Goal: Transaction & Acquisition: Purchase product/service

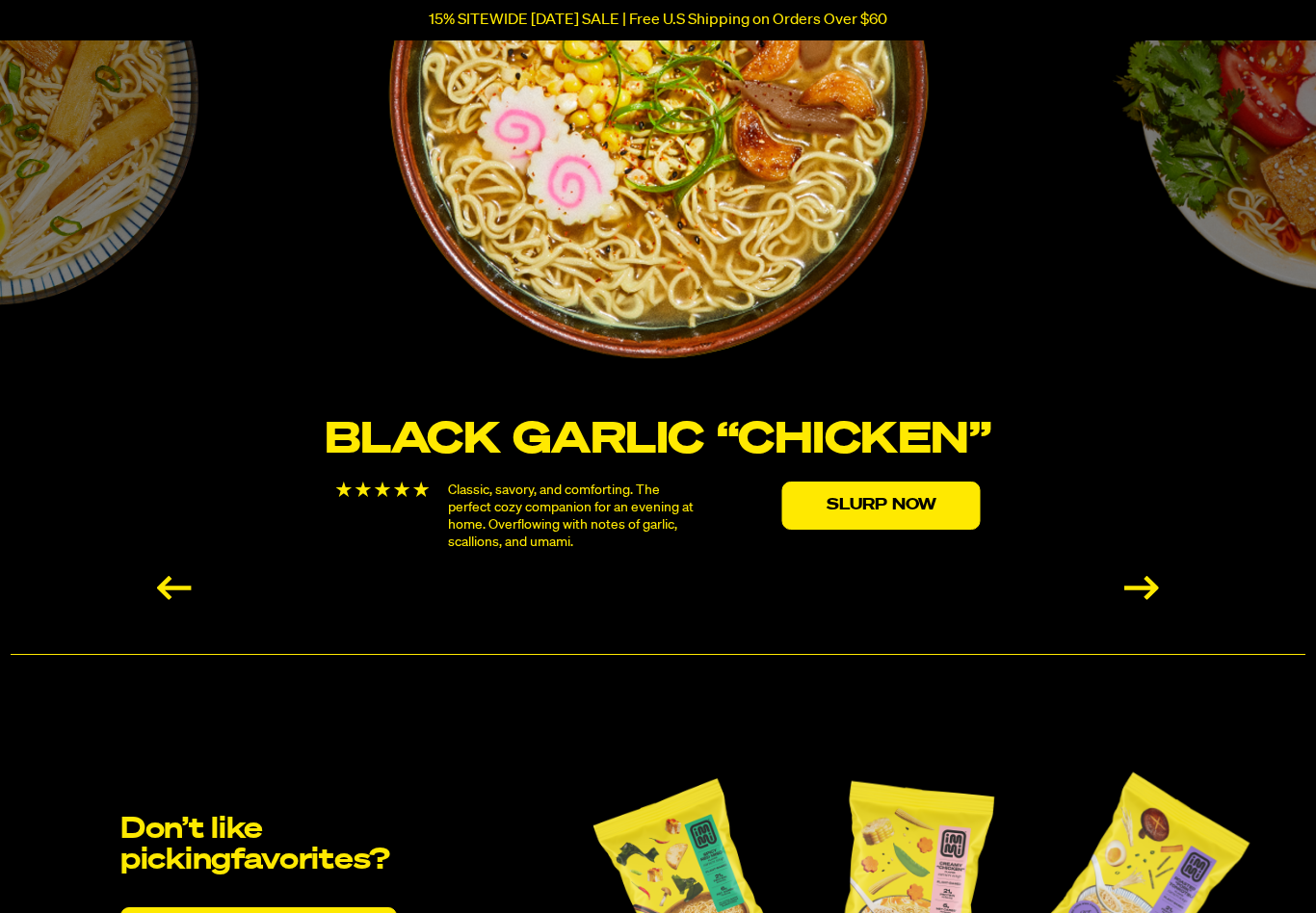
scroll to position [3431, 0]
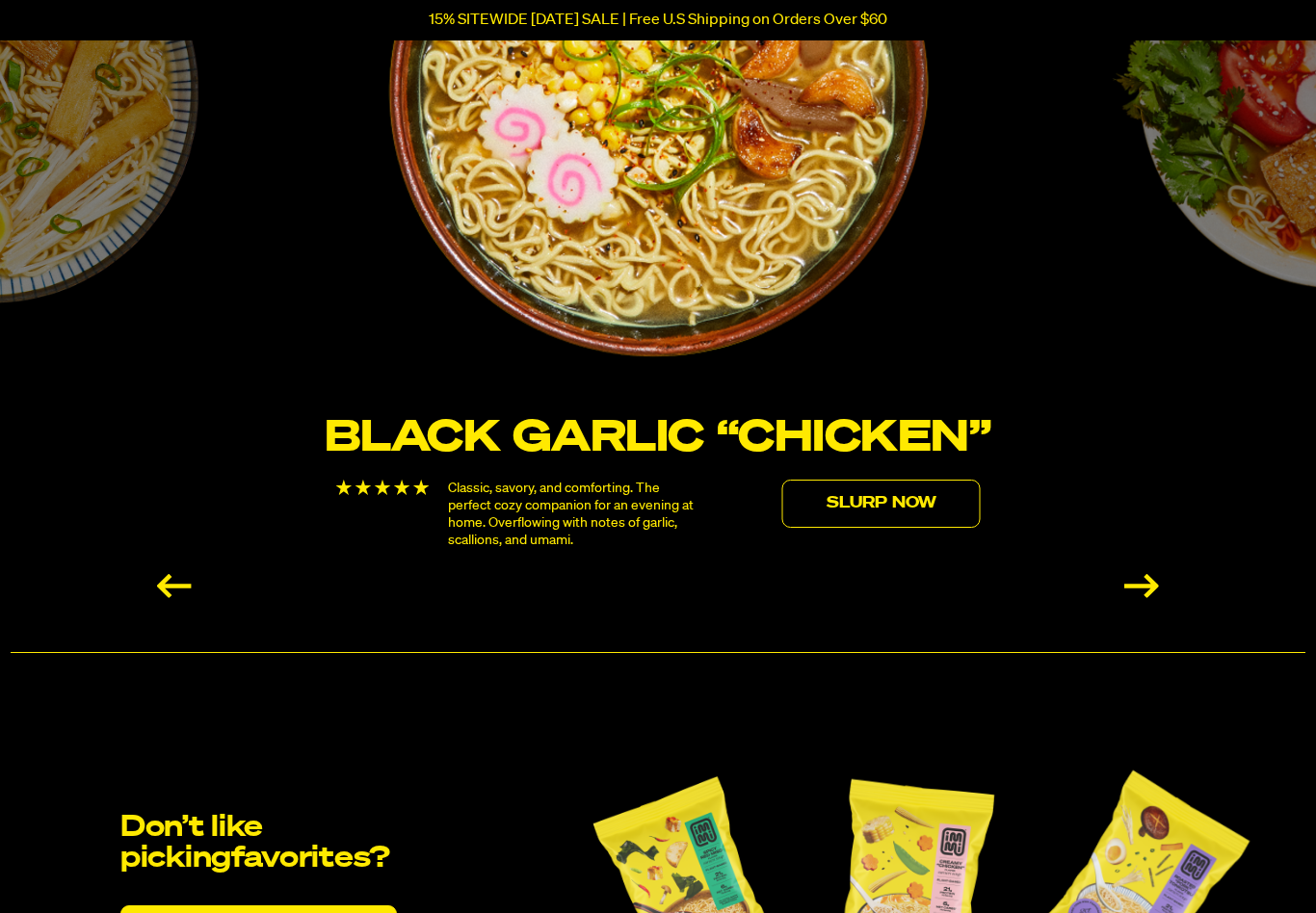
click at [940, 495] on link "Slurp Now" at bounding box center [882, 503] width 199 height 48
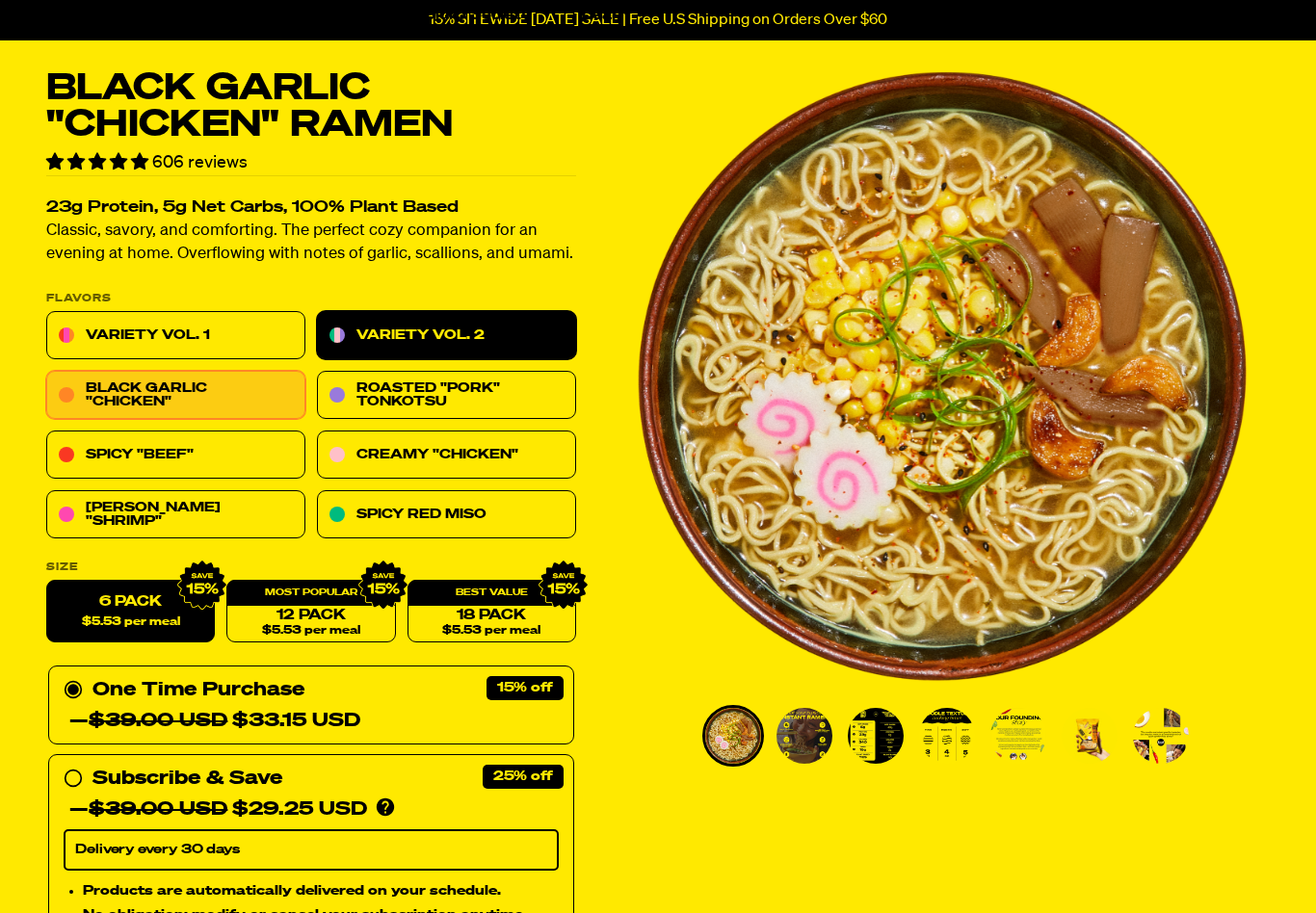
click at [460, 335] on link "Variety Vol. 2" at bounding box center [446, 335] width 259 height 48
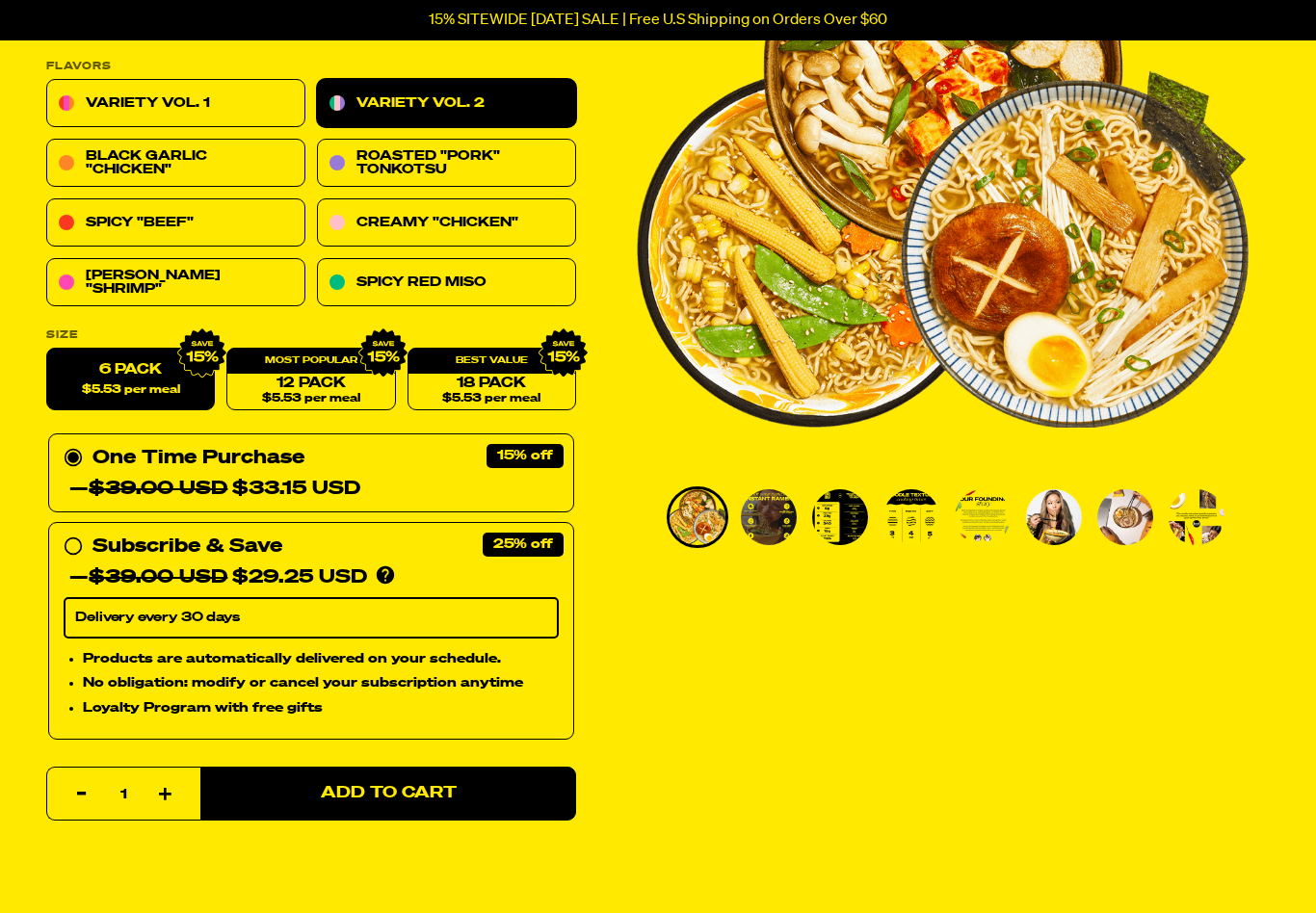
scroll to position [266, 0]
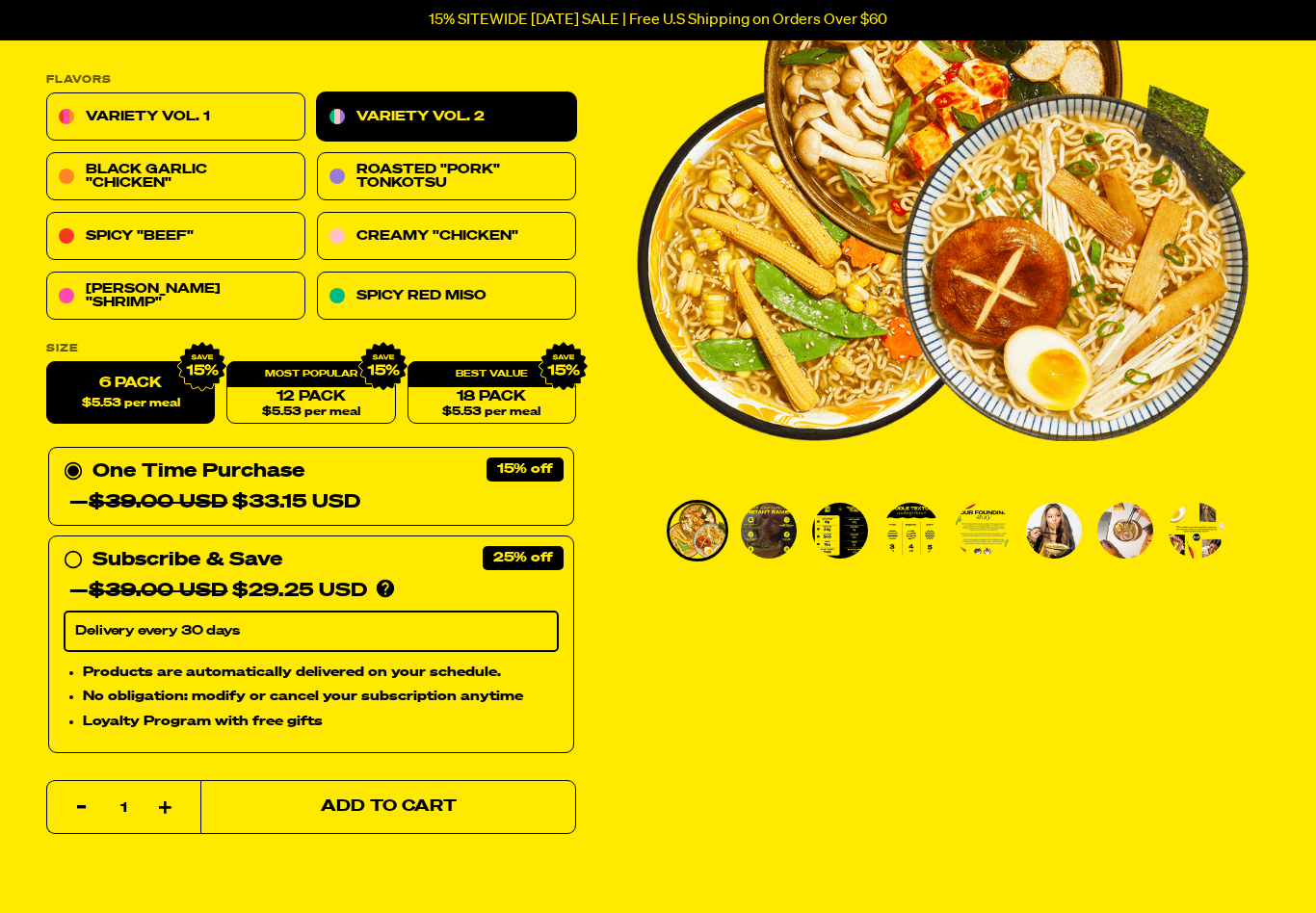
click at [533, 818] on button "Add to Cart" at bounding box center [389, 807] width 376 height 54
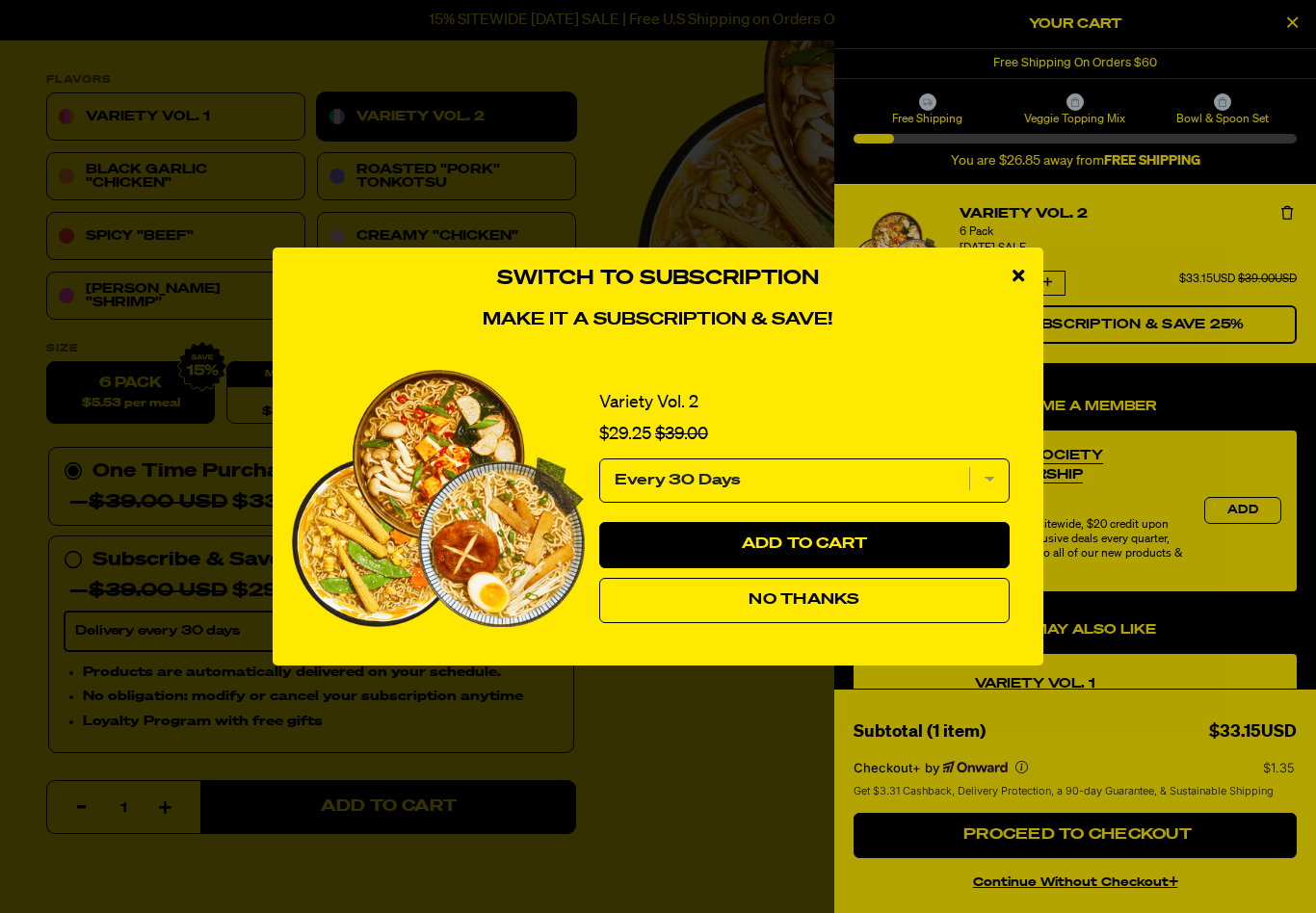
click at [892, 605] on button "No Thanks" at bounding box center [804, 600] width 410 height 46
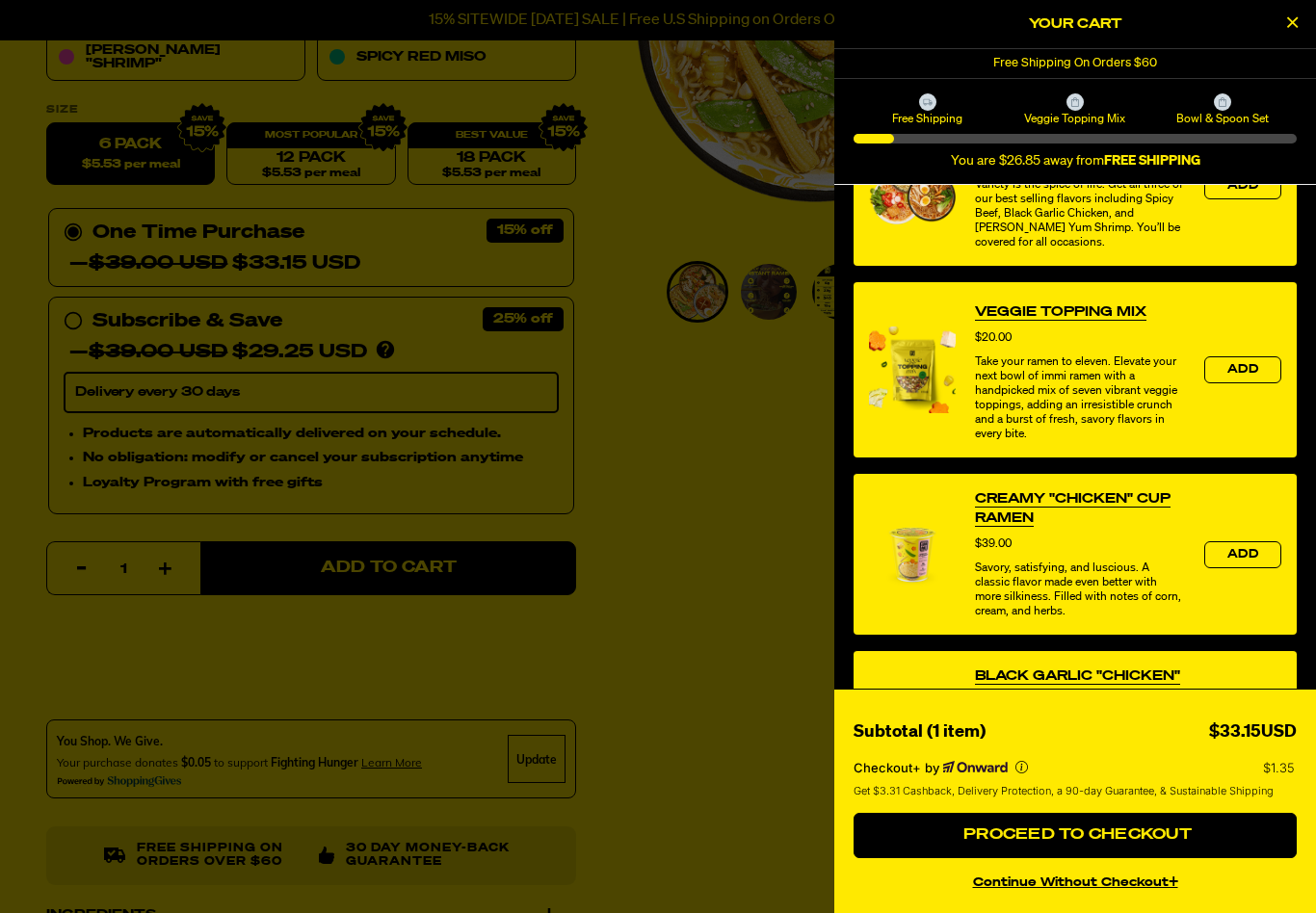
scroll to position [551, 0]
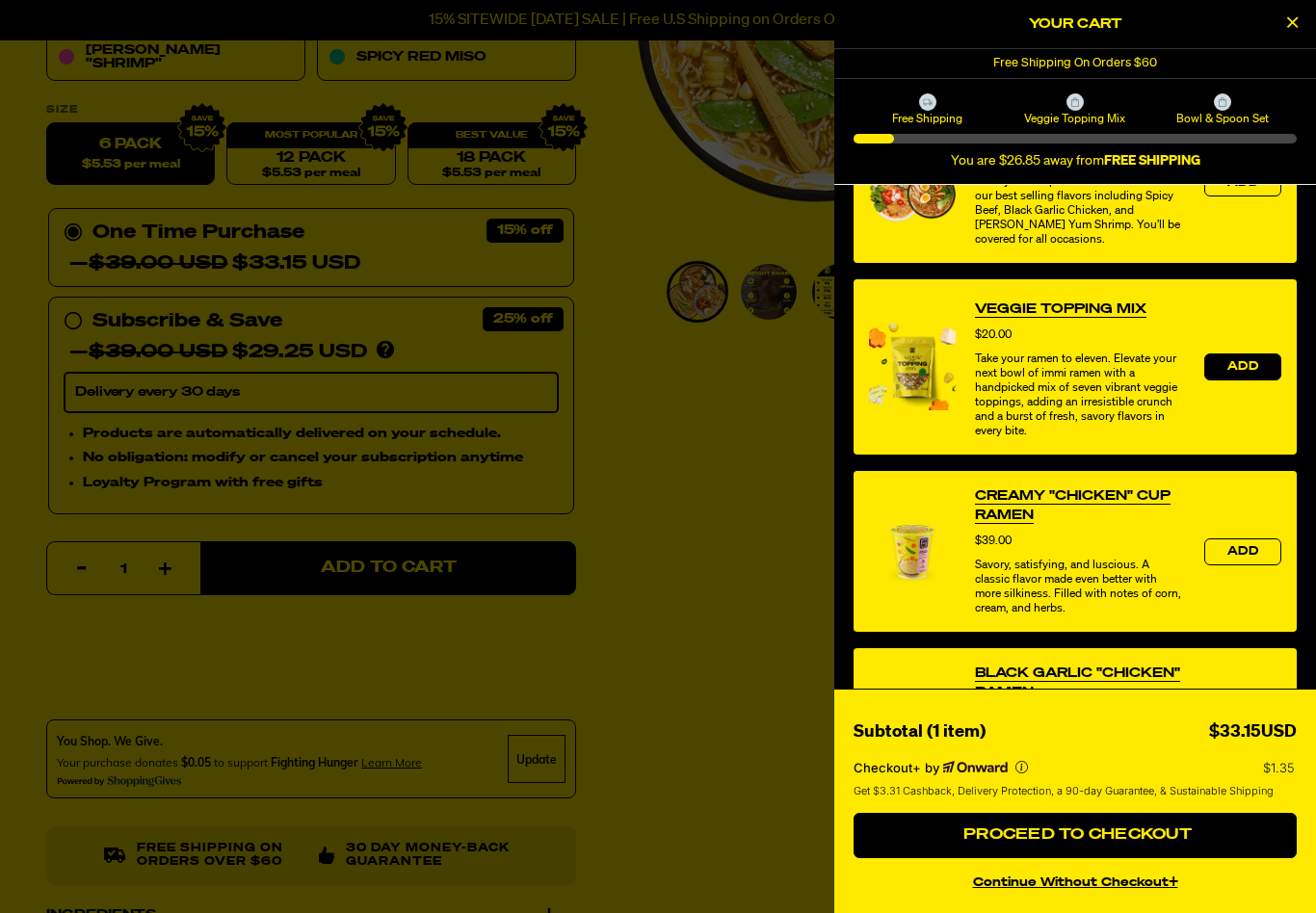
click at [1244, 367] on span "Add" at bounding box center [1242, 367] width 31 height 12
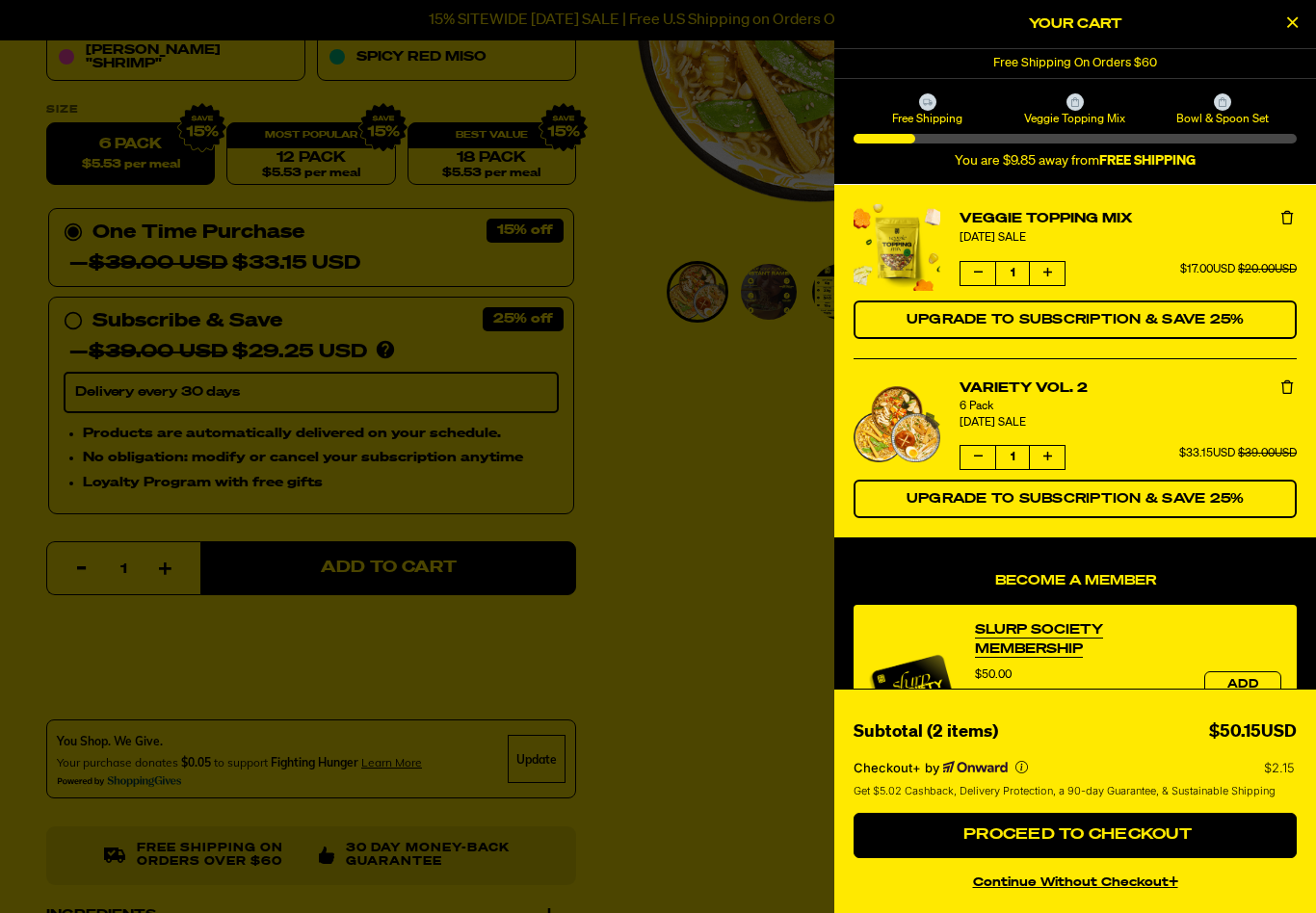
click at [909, 254] on img "View details for Veggie Topping Mix" at bounding box center [897, 248] width 87 height 87
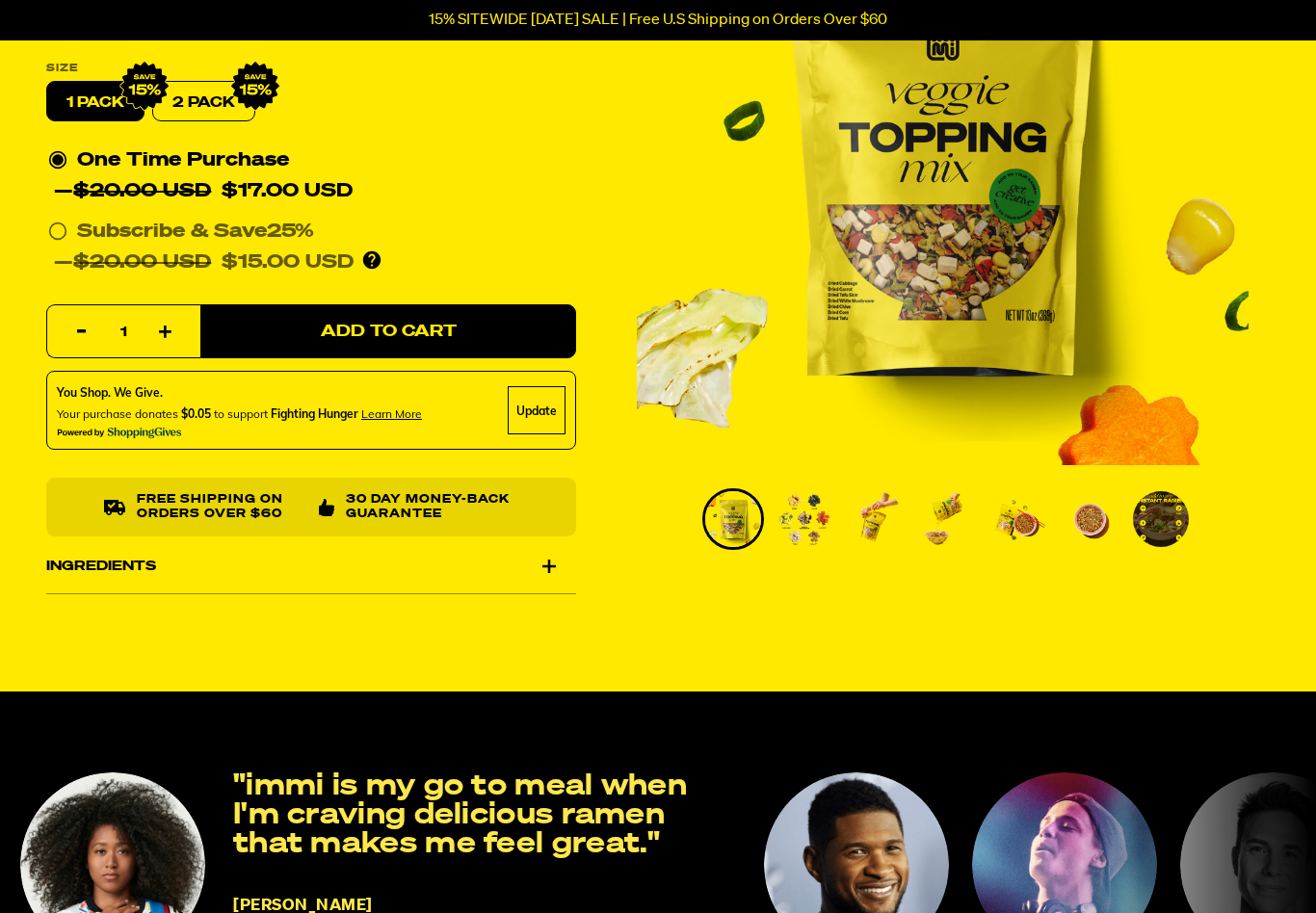
scroll to position [282, 0]
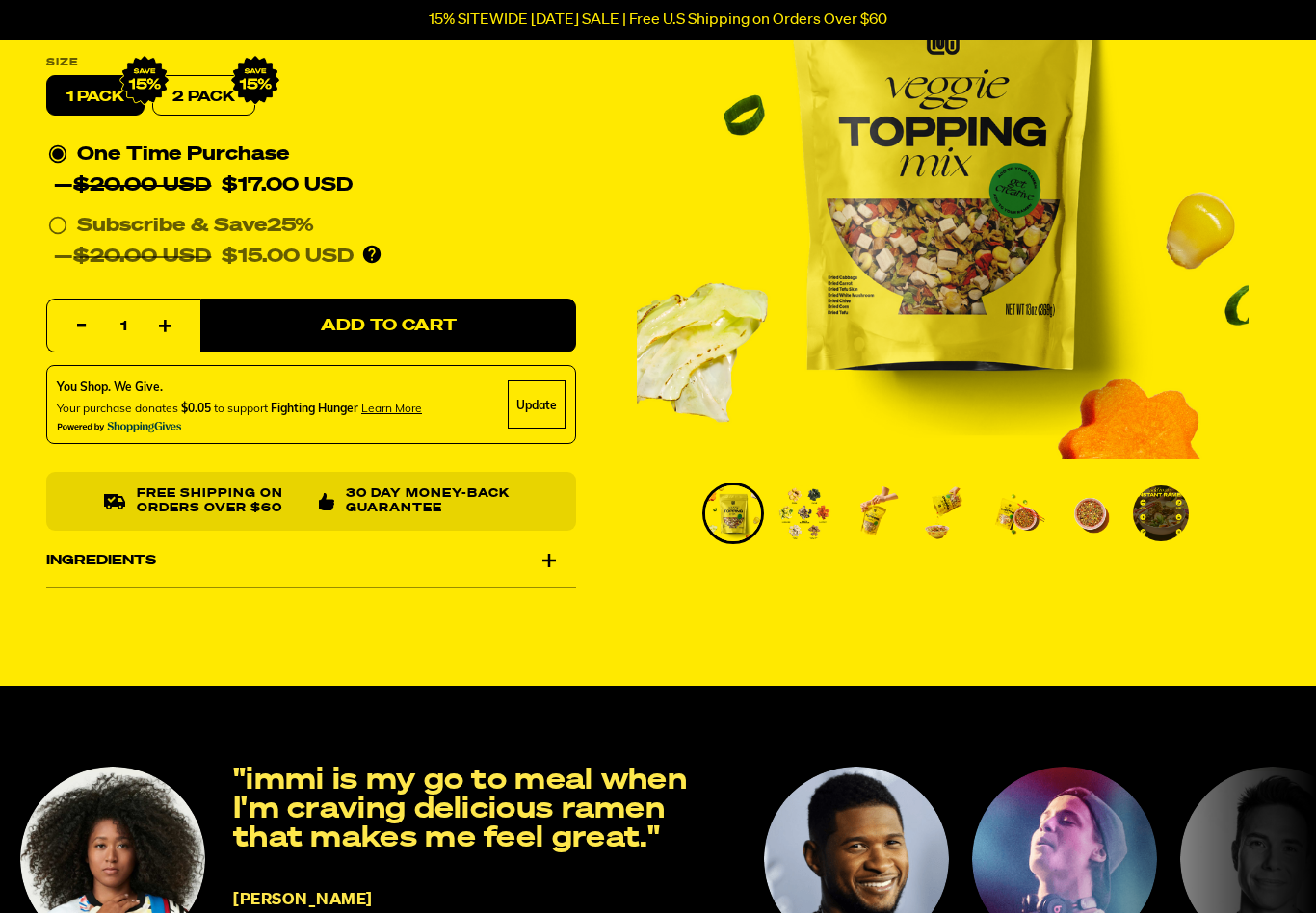
click at [964, 257] on img "1 of 7" at bounding box center [943, 154] width 612 height 612
click at [977, 246] on img "1 of 7" at bounding box center [943, 153] width 612 height 612
click at [1005, 250] on img "1 of 7" at bounding box center [943, 153] width 612 height 612
click at [997, 259] on img "1 of 7" at bounding box center [943, 153] width 612 height 612
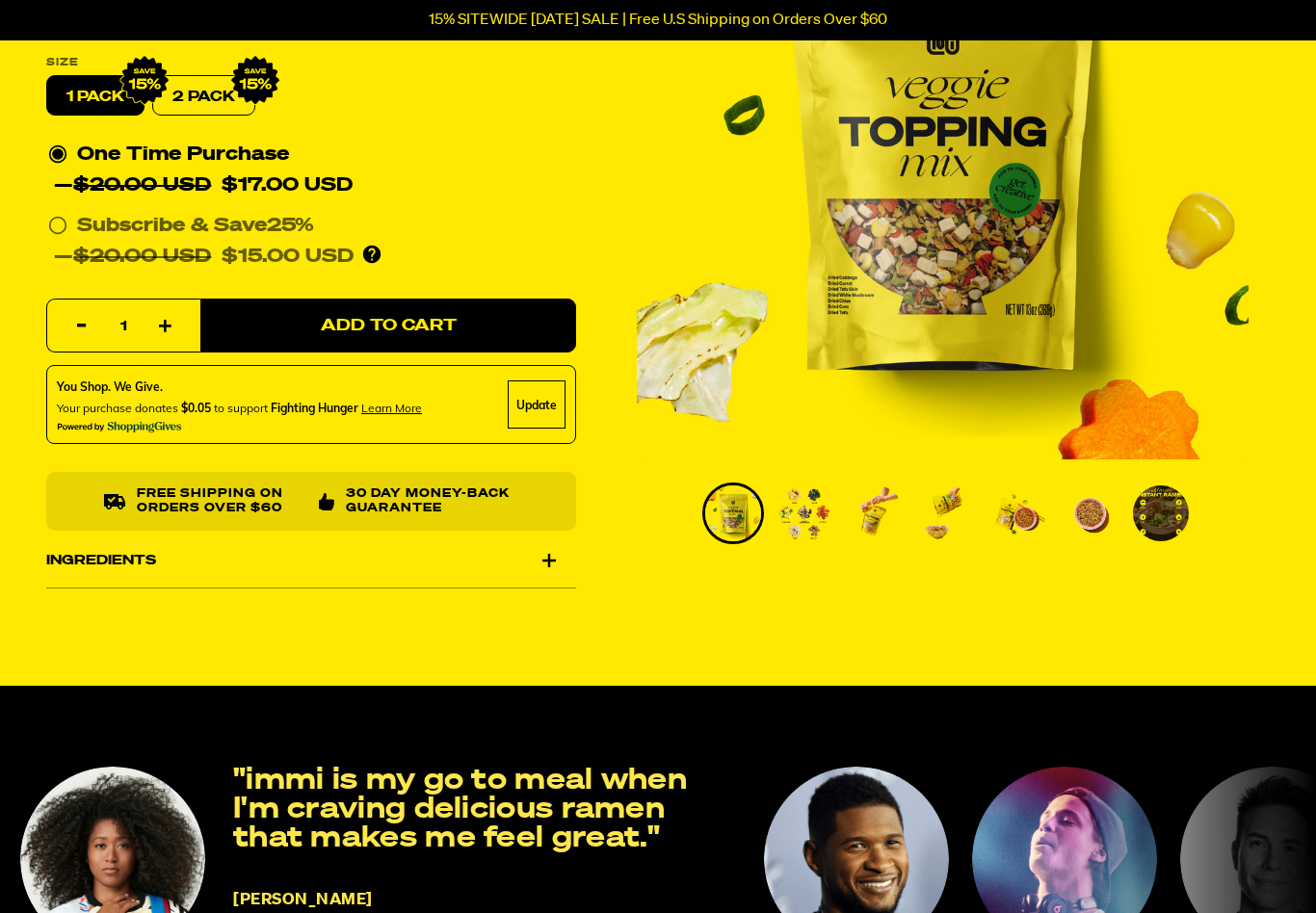
click at [978, 274] on img "1 of 7" at bounding box center [943, 153] width 612 height 612
click at [965, 290] on img "1 of 7" at bounding box center [943, 153] width 612 height 612
click at [964, 301] on img "1 of 7" at bounding box center [943, 153] width 612 height 612
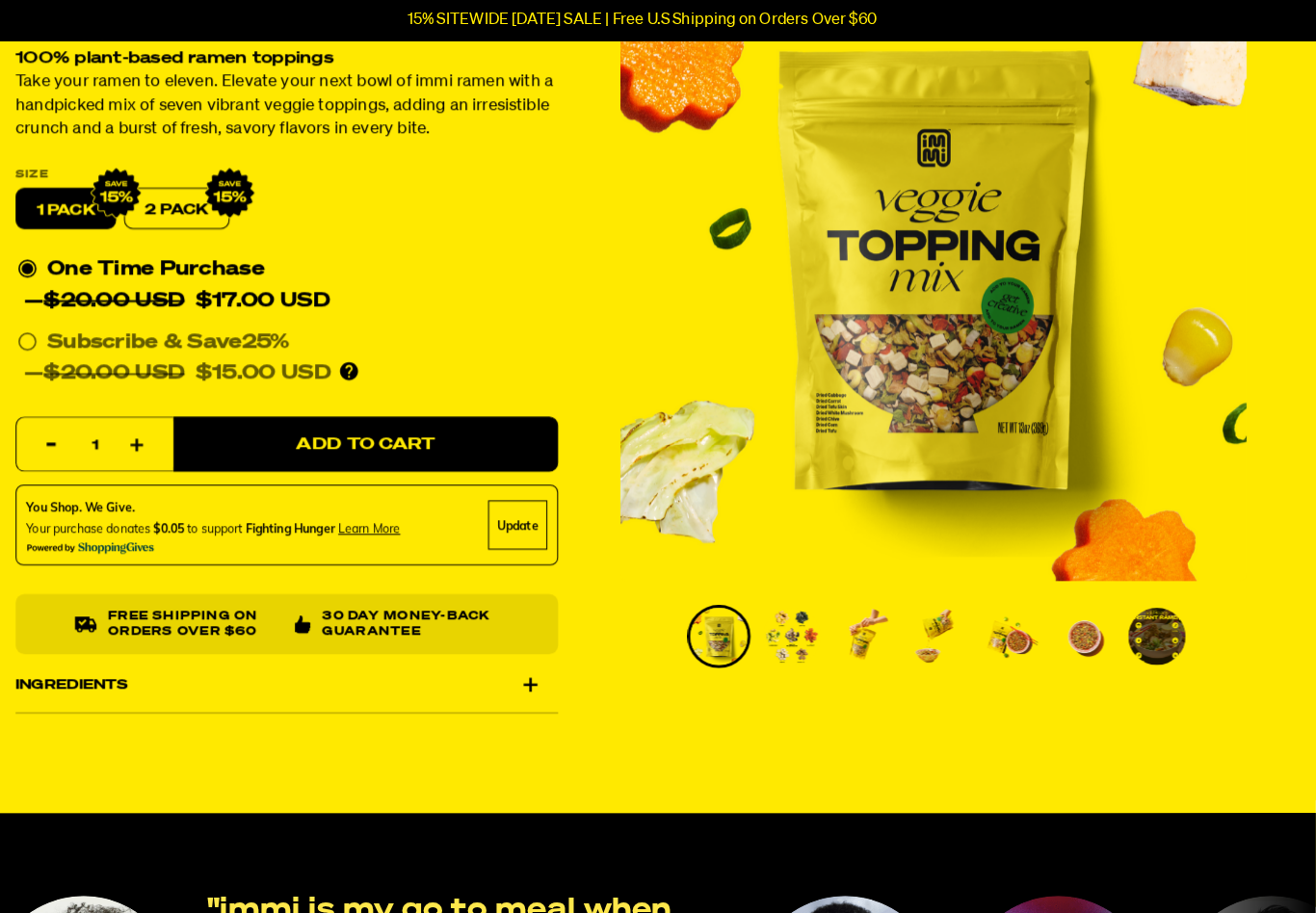
scroll to position [175, 0]
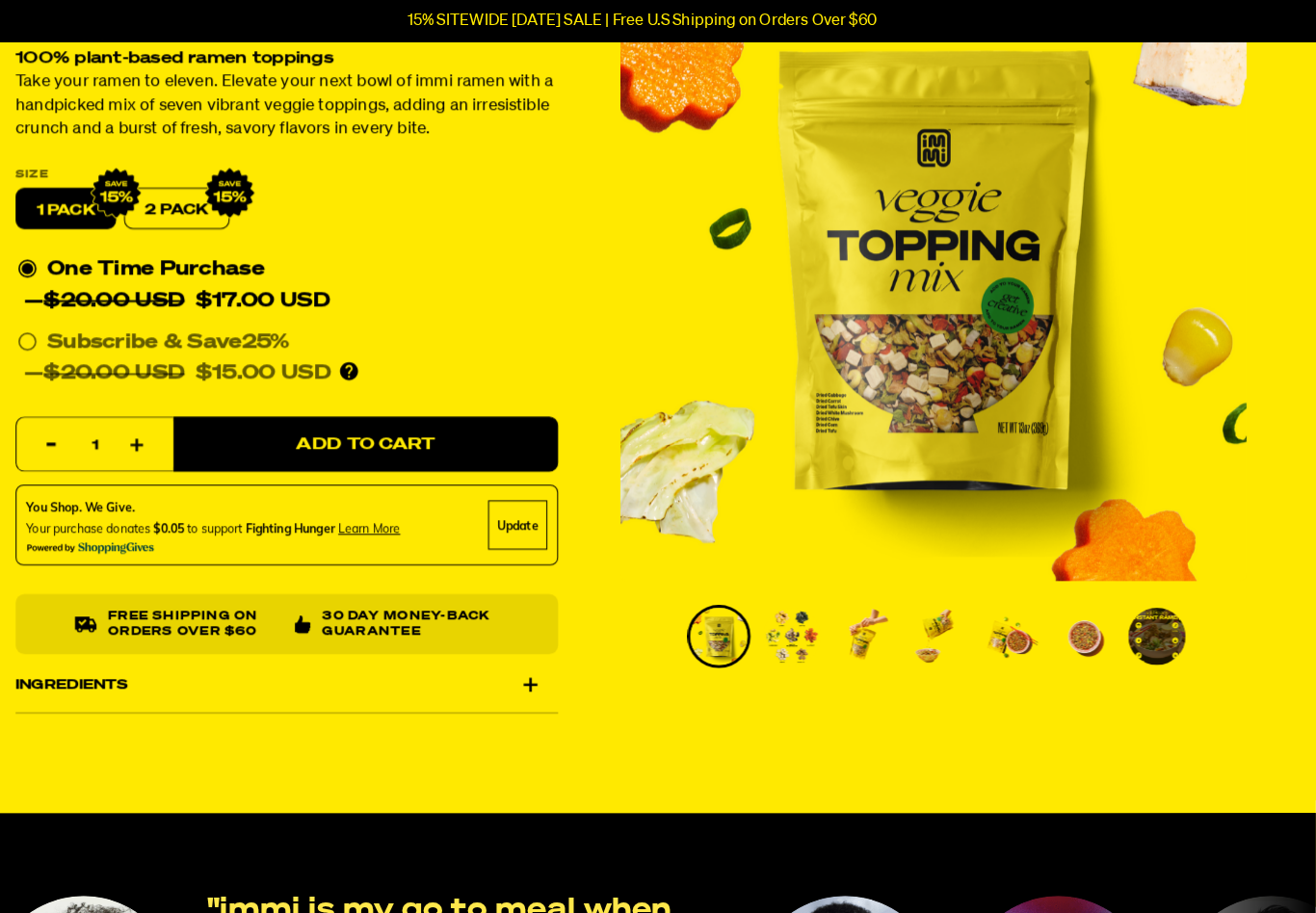
click at [994, 316] on img "1 of 7" at bounding box center [943, 262] width 612 height 612
click at [964, 340] on img "1 of 7" at bounding box center [943, 262] width 612 height 612
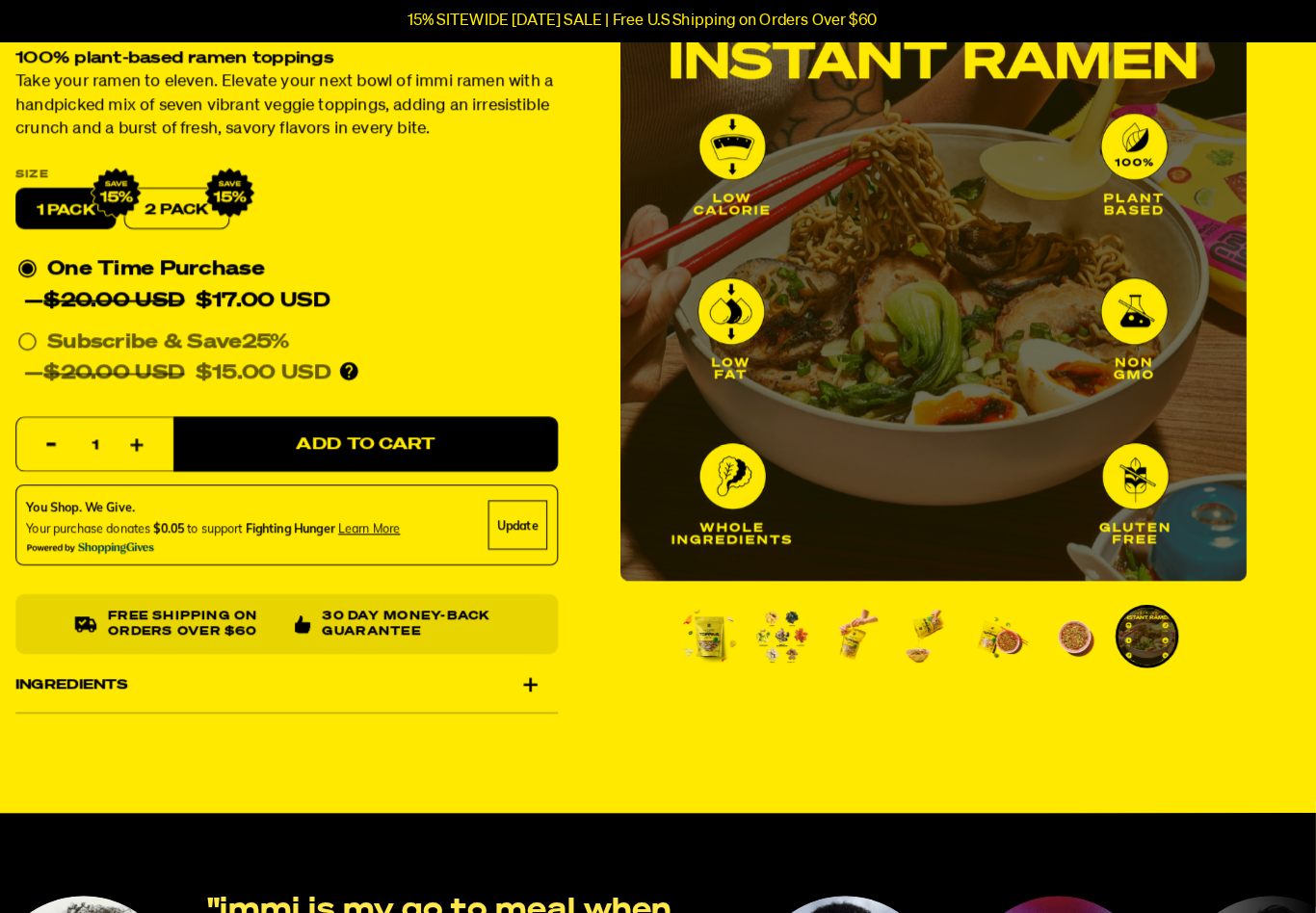
click at [854, 607] on img "Go to slide 3" at bounding box center [866, 621] width 56 height 56
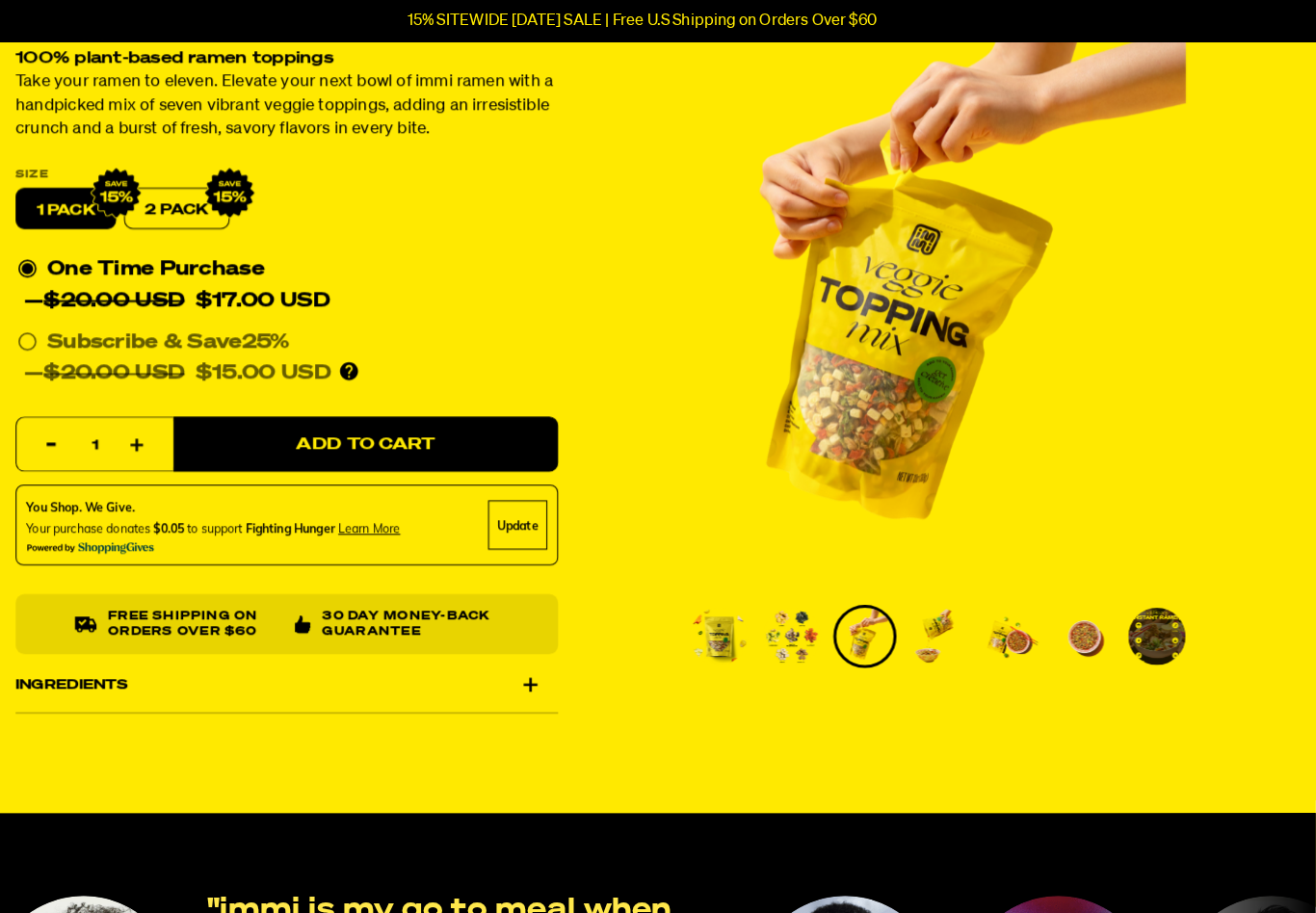
click at [728, 606] on img "Go to slide 1" at bounding box center [733, 621] width 56 height 56
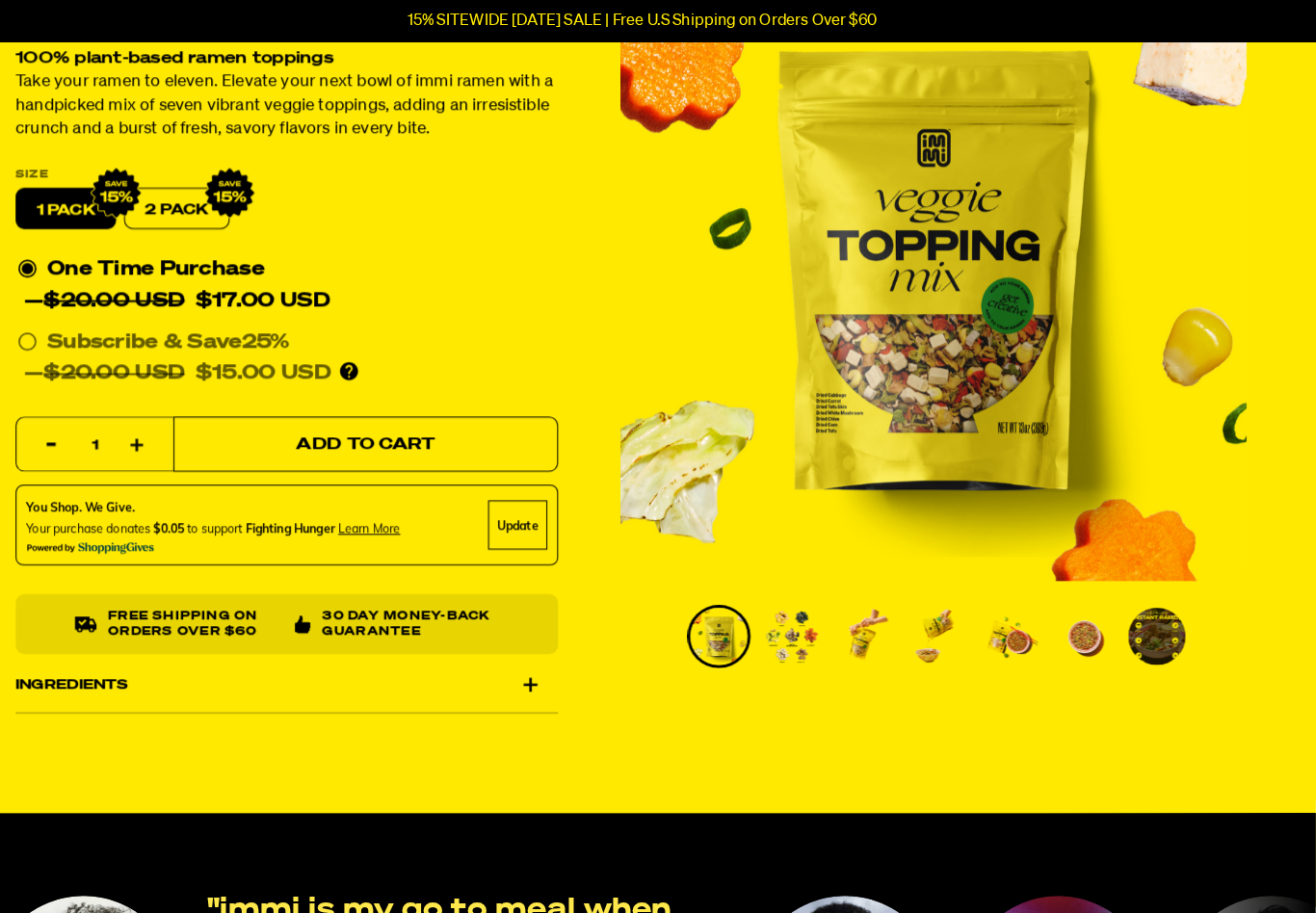
click at [494, 437] on button "Add to Cart" at bounding box center [389, 434] width 376 height 54
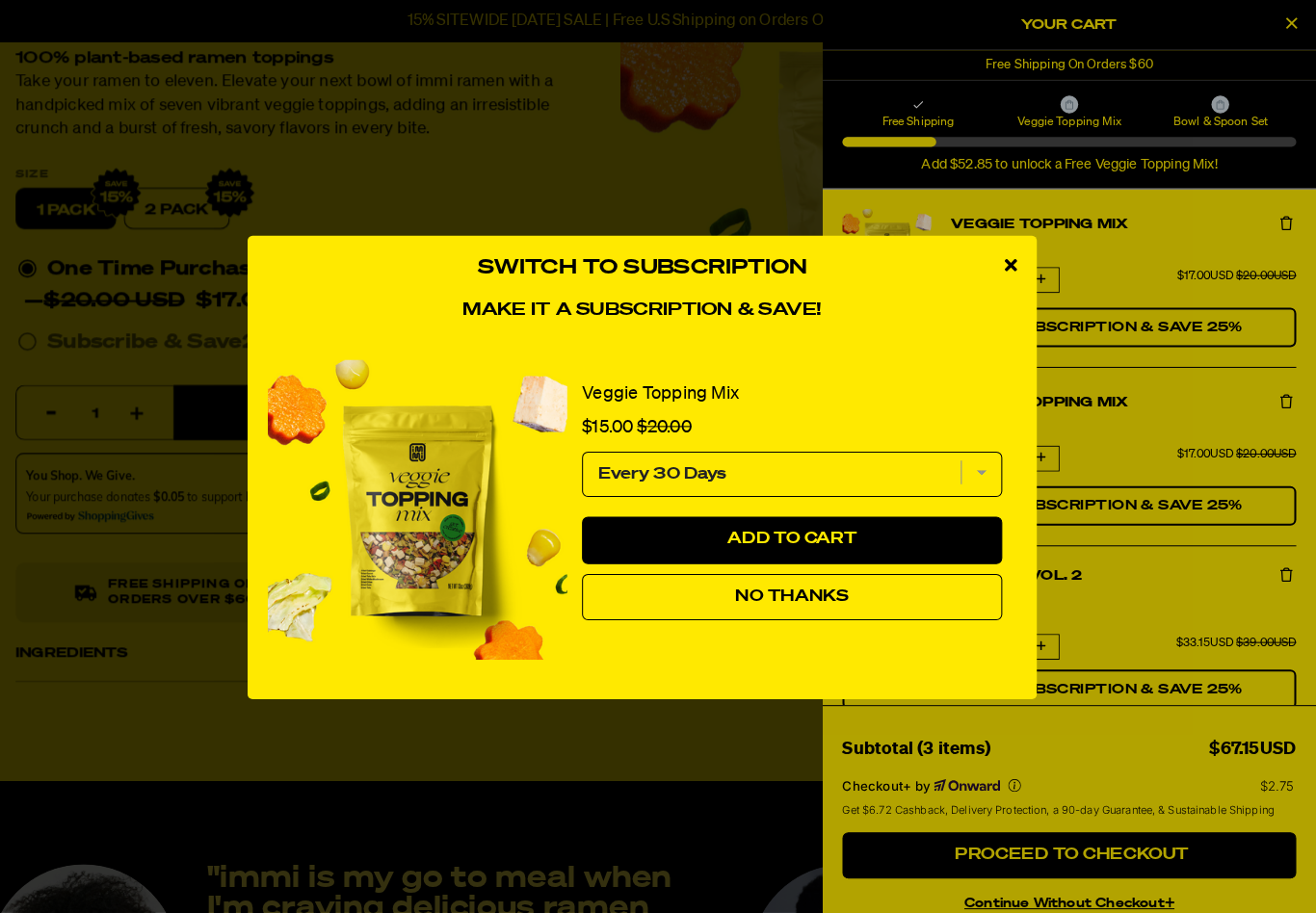
click at [862, 571] on button "No Thanks" at bounding box center [804, 583] width 410 height 46
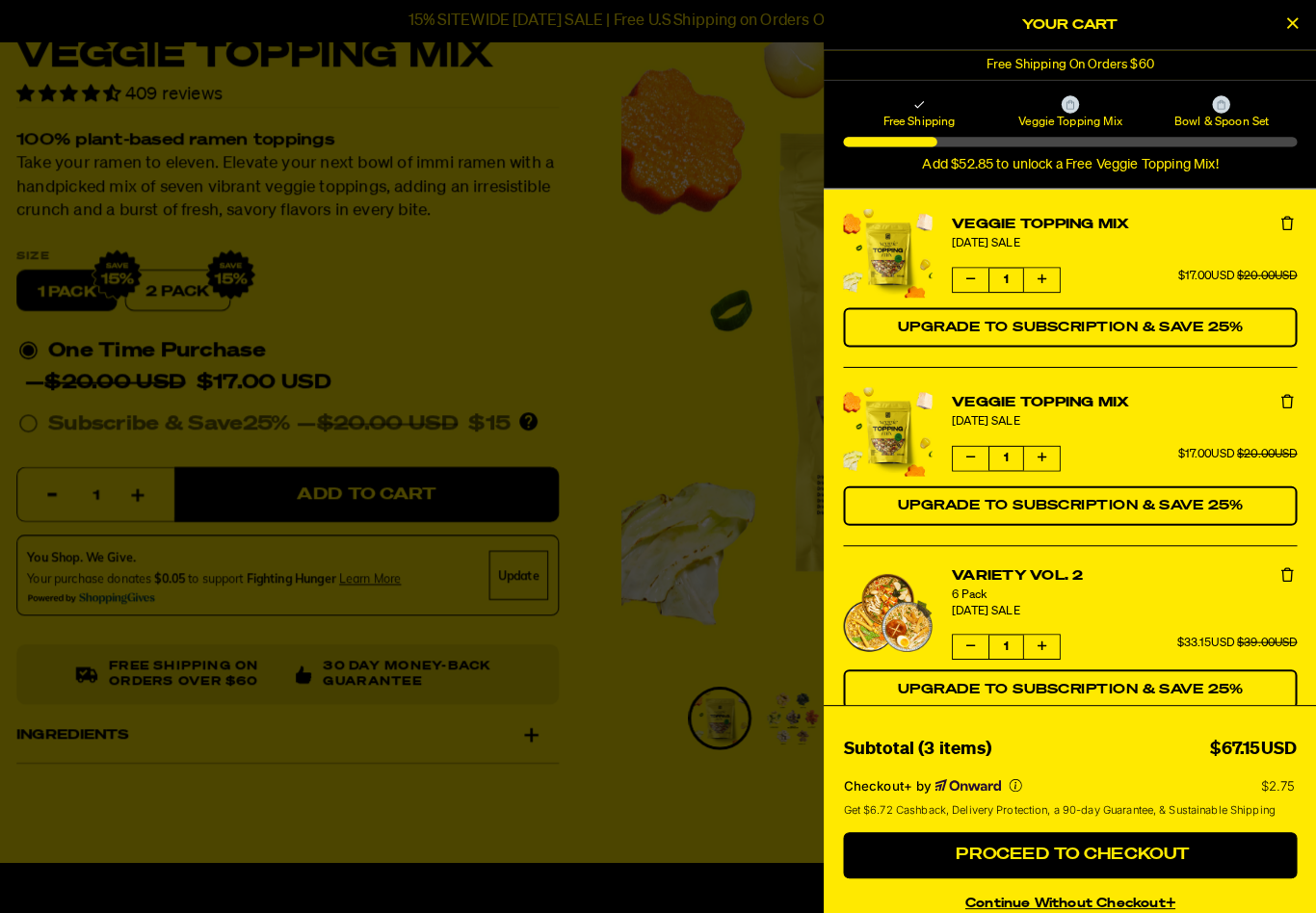
scroll to position [95, 0]
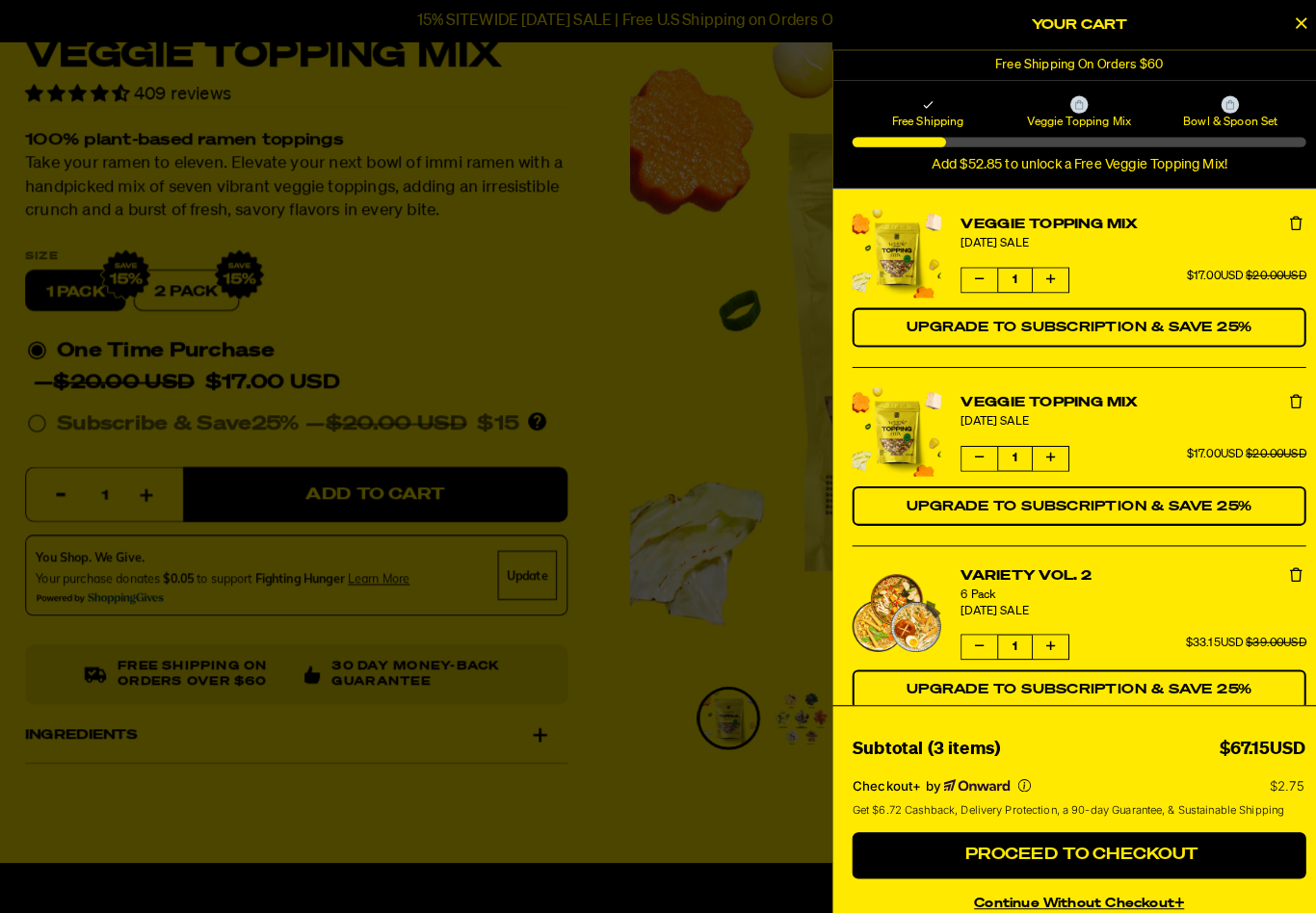
click at [697, 336] on div at bounding box center [658, 456] width 1316 height 913
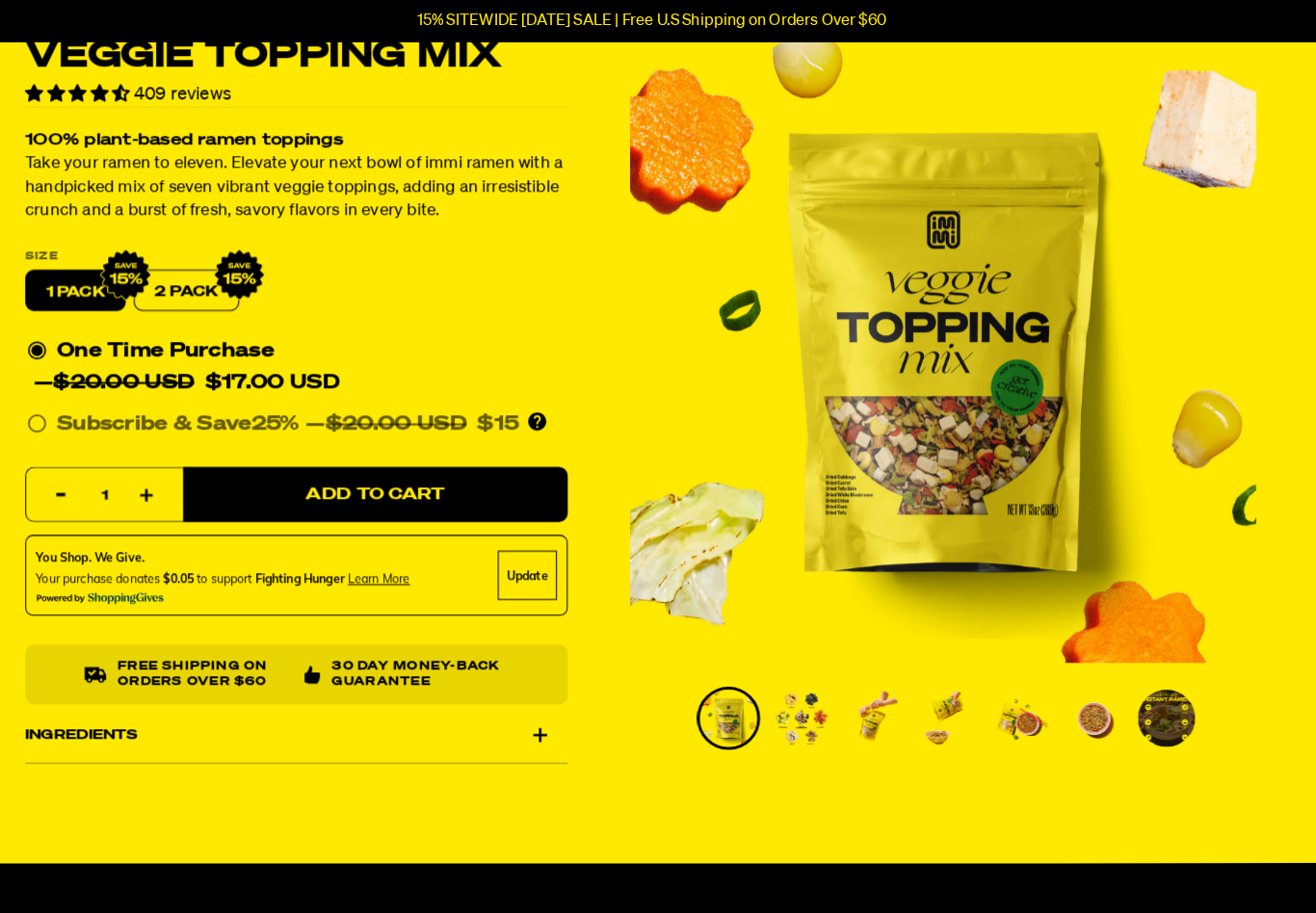
scroll to position [0, 0]
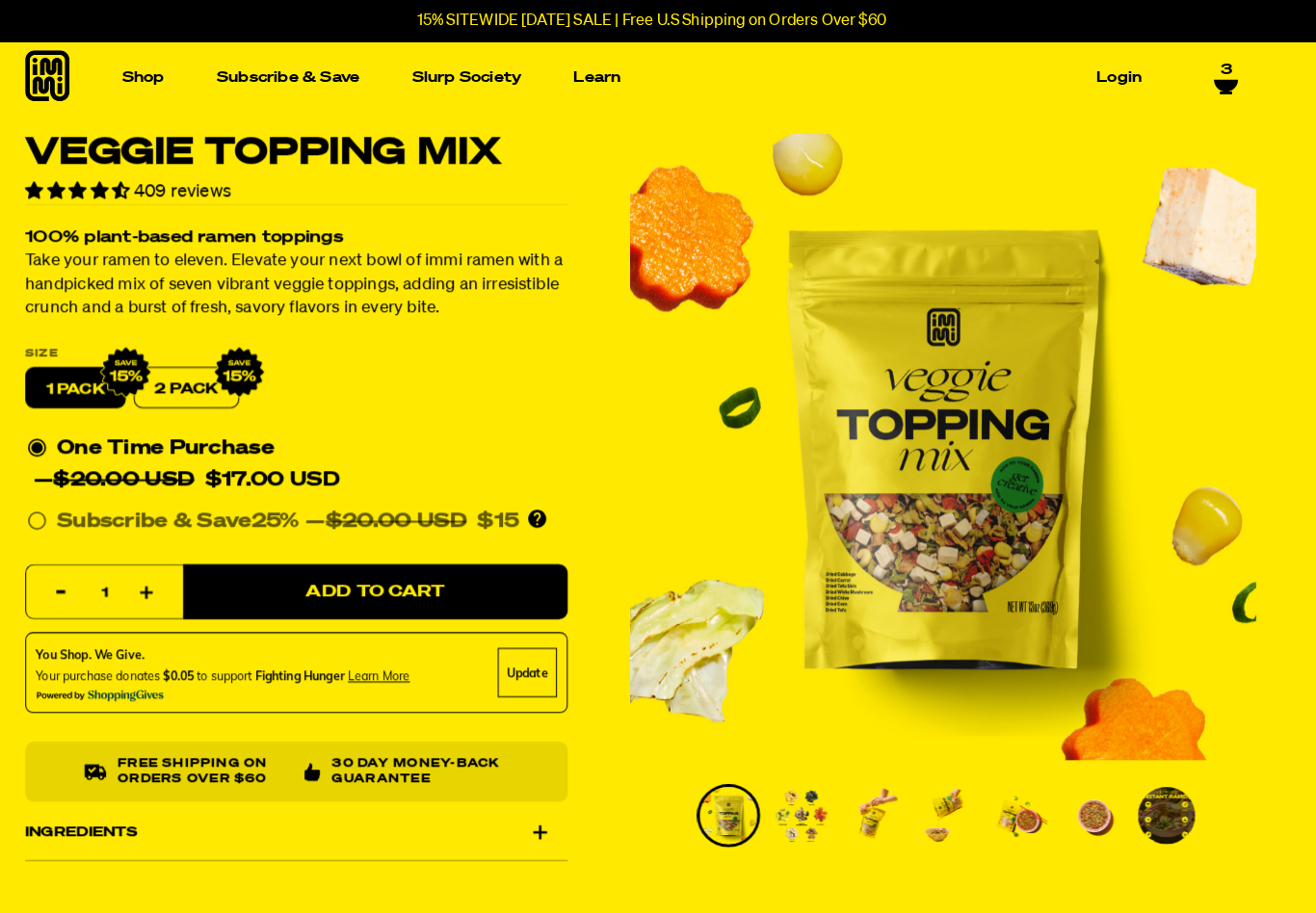
click at [1207, 67] on link "3" at bounding box center [1219, 76] width 24 height 32
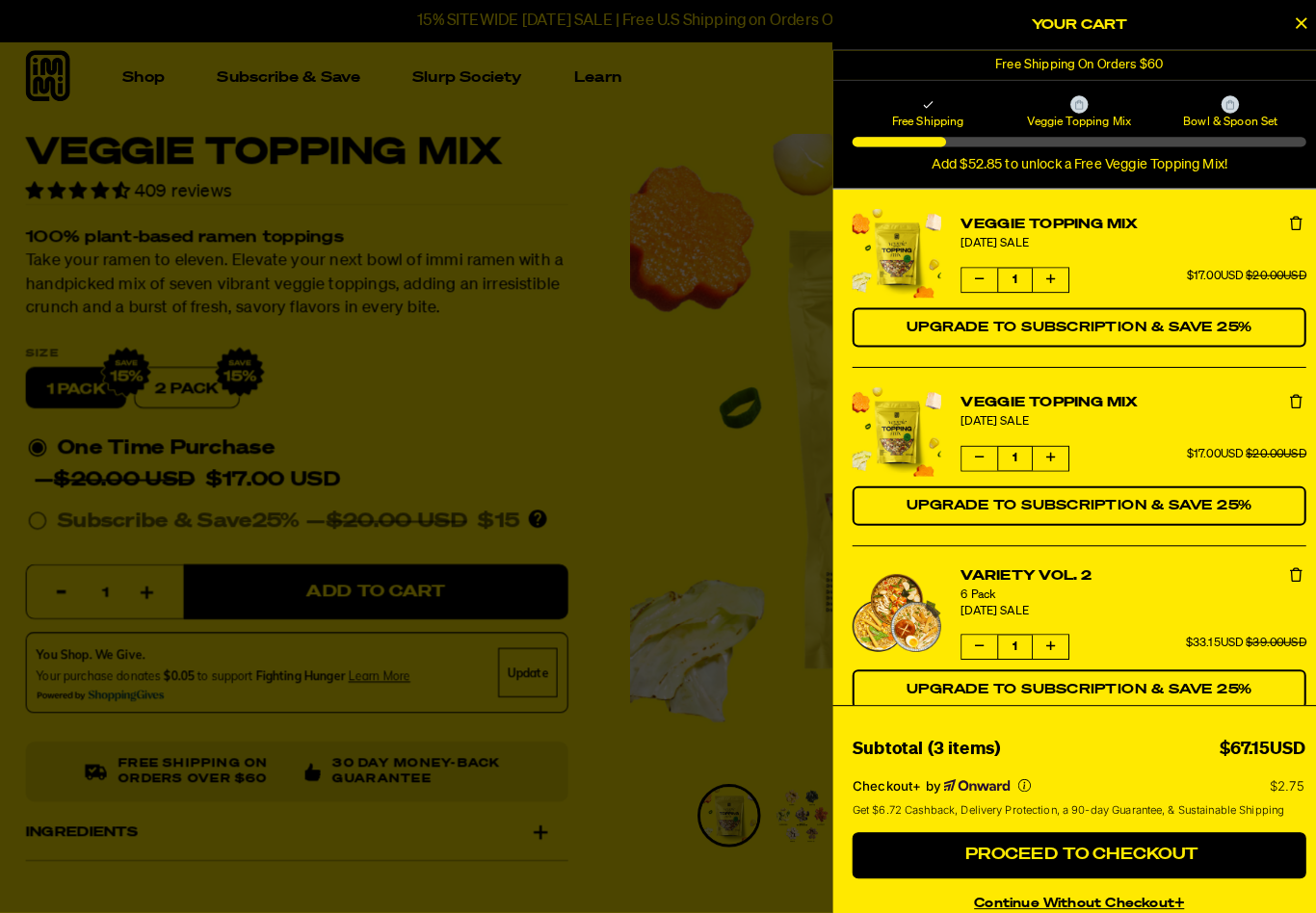
click at [1278, 228] on button "Remove Veggie Topping Mix" at bounding box center [1287, 218] width 20 height 20
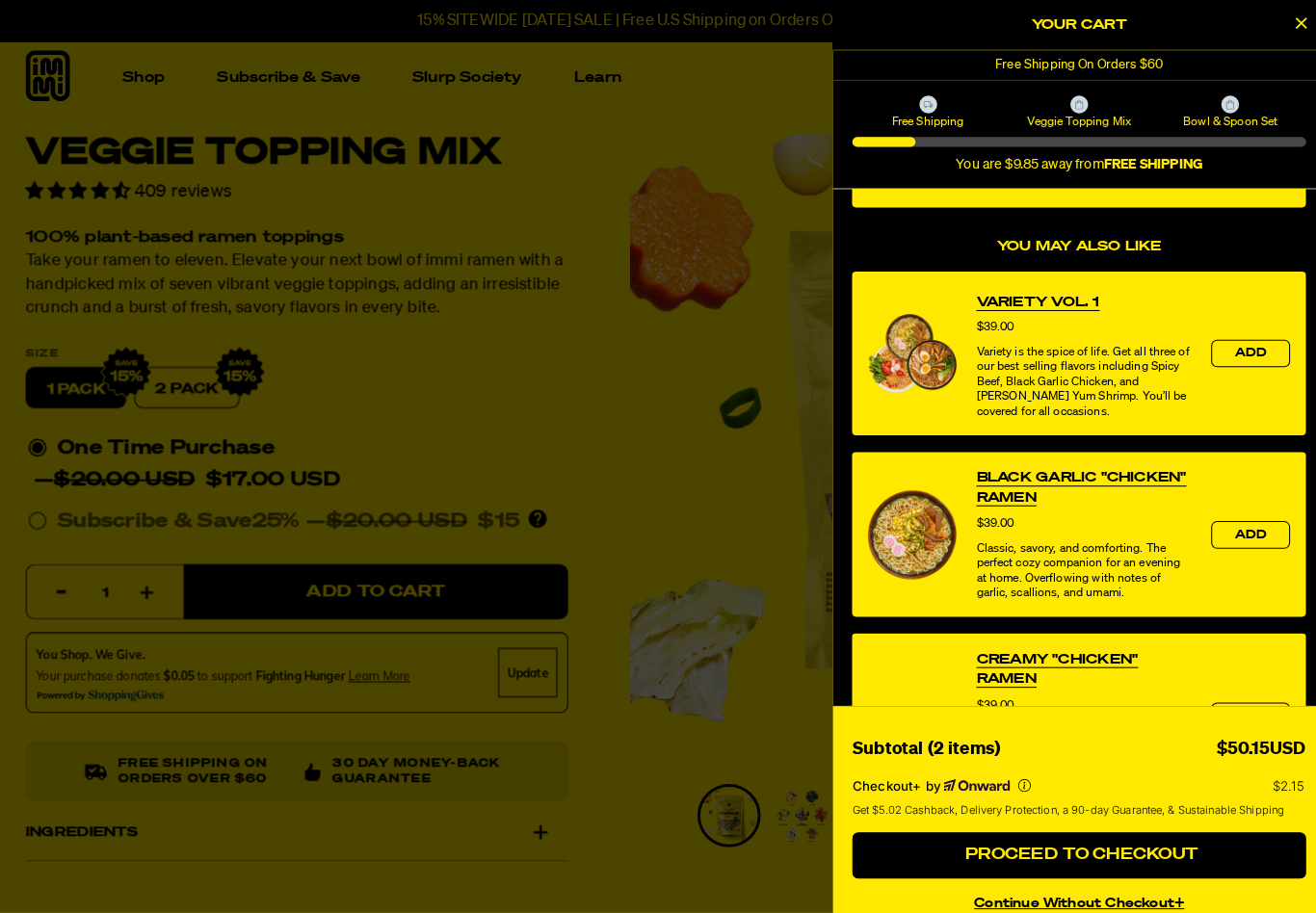
scroll to position [565, 0]
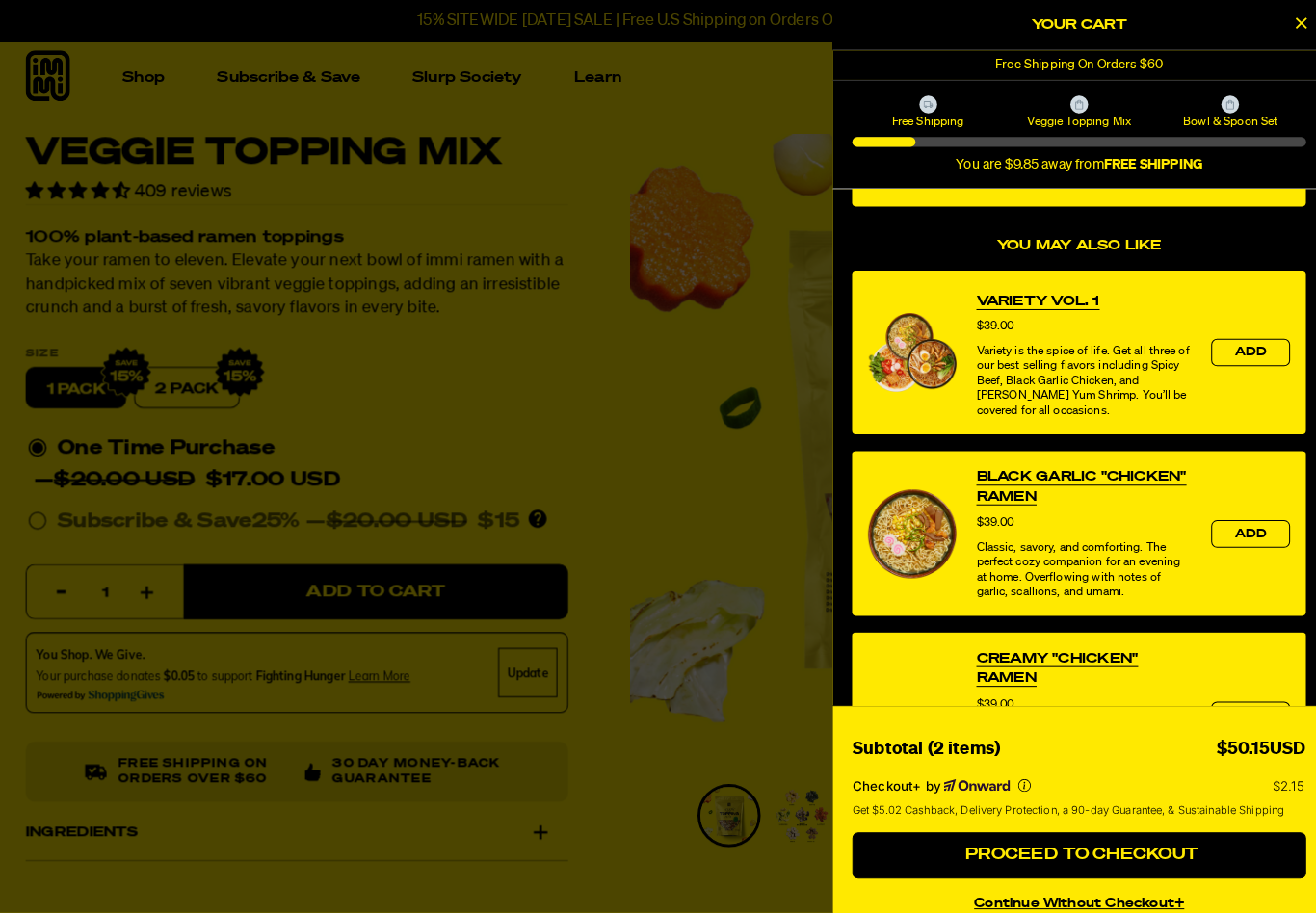
click at [1111, 462] on link "Black Garlic "Chicken" Ramen" at bounding box center [1080, 474] width 210 height 38
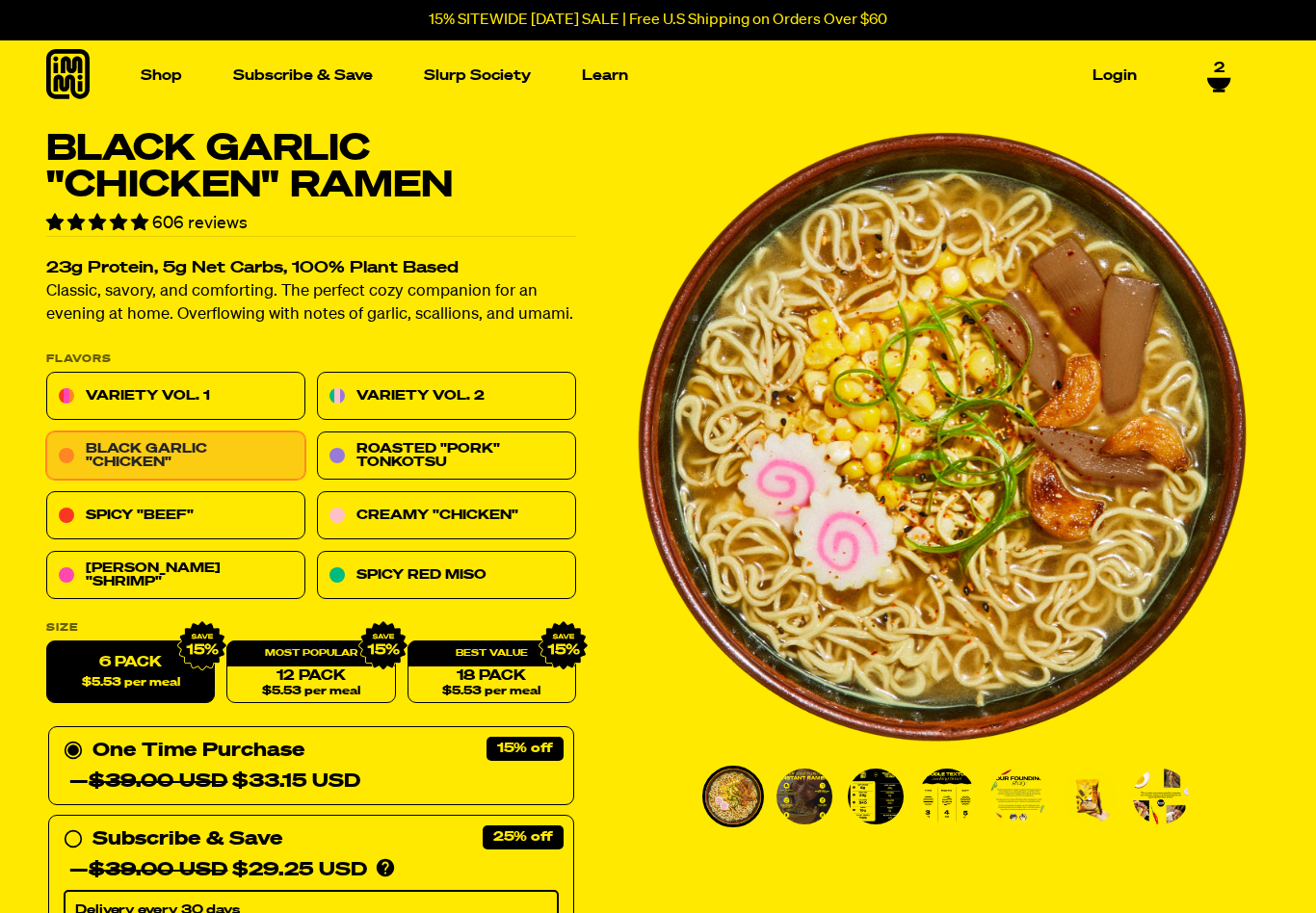
click at [261, 443] on link "Black Garlic "Chicken"" at bounding box center [175, 456] width 259 height 48
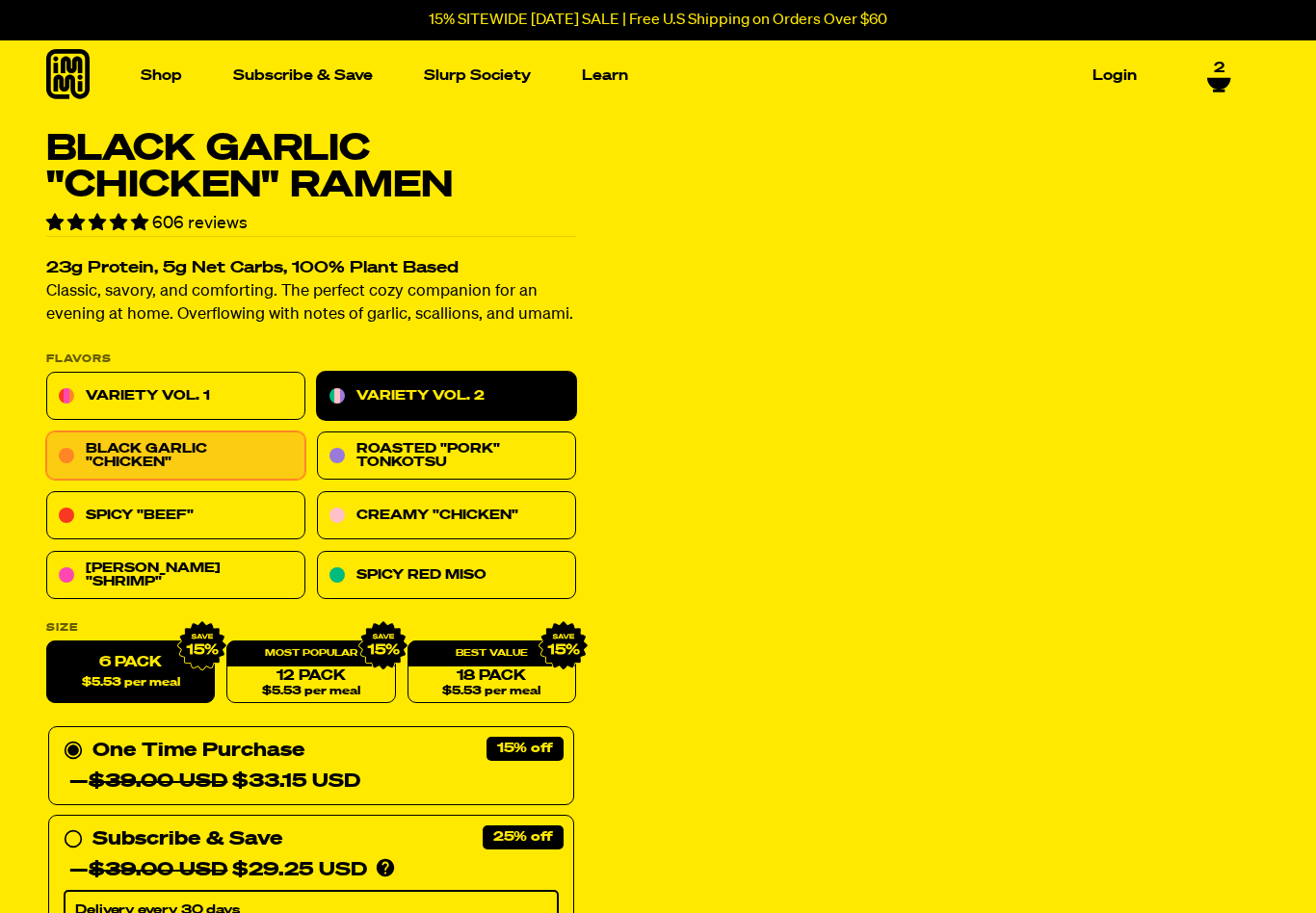
click at [476, 388] on link "Variety Vol. 2" at bounding box center [446, 396] width 259 height 48
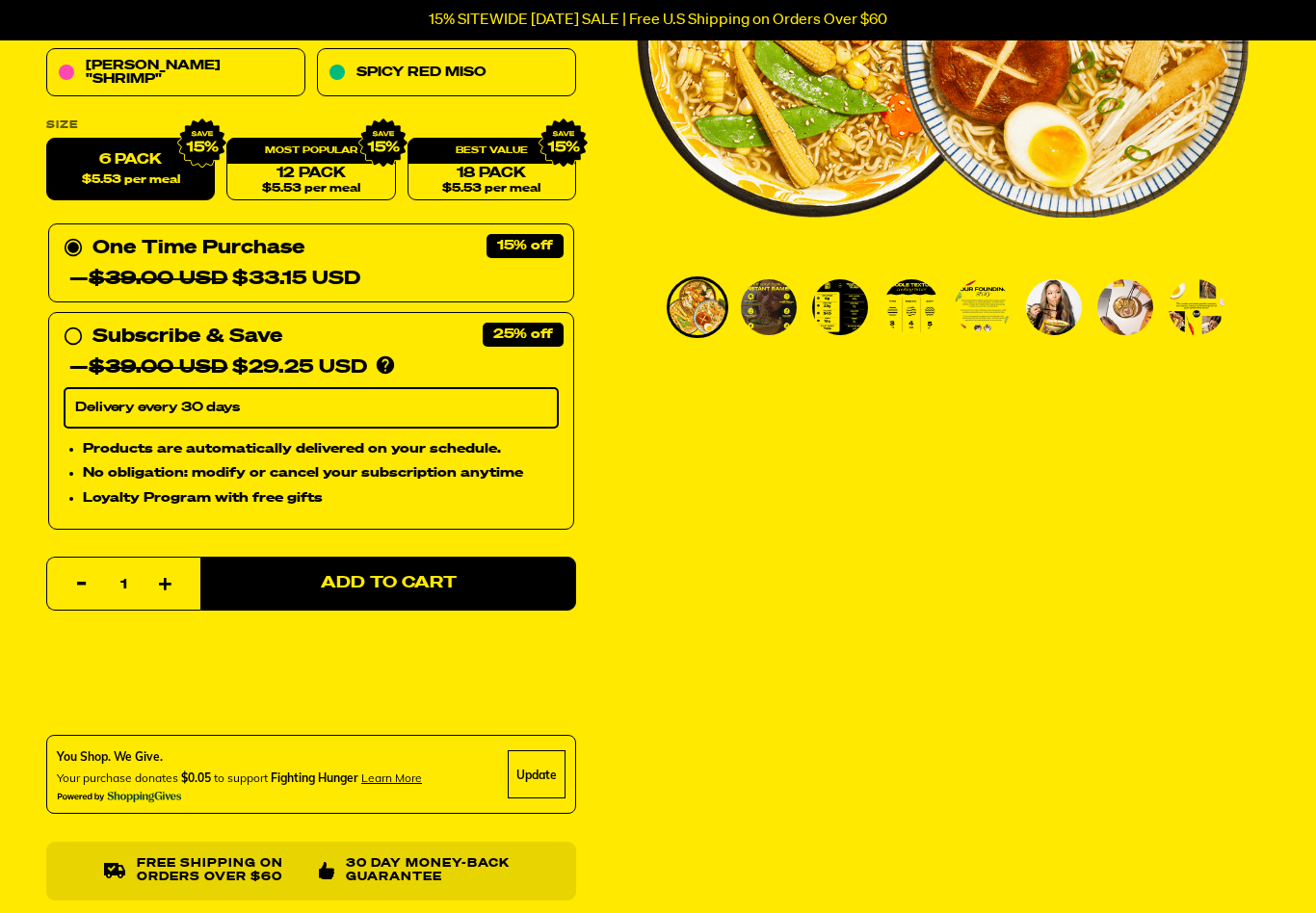
scroll to position [490, 0]
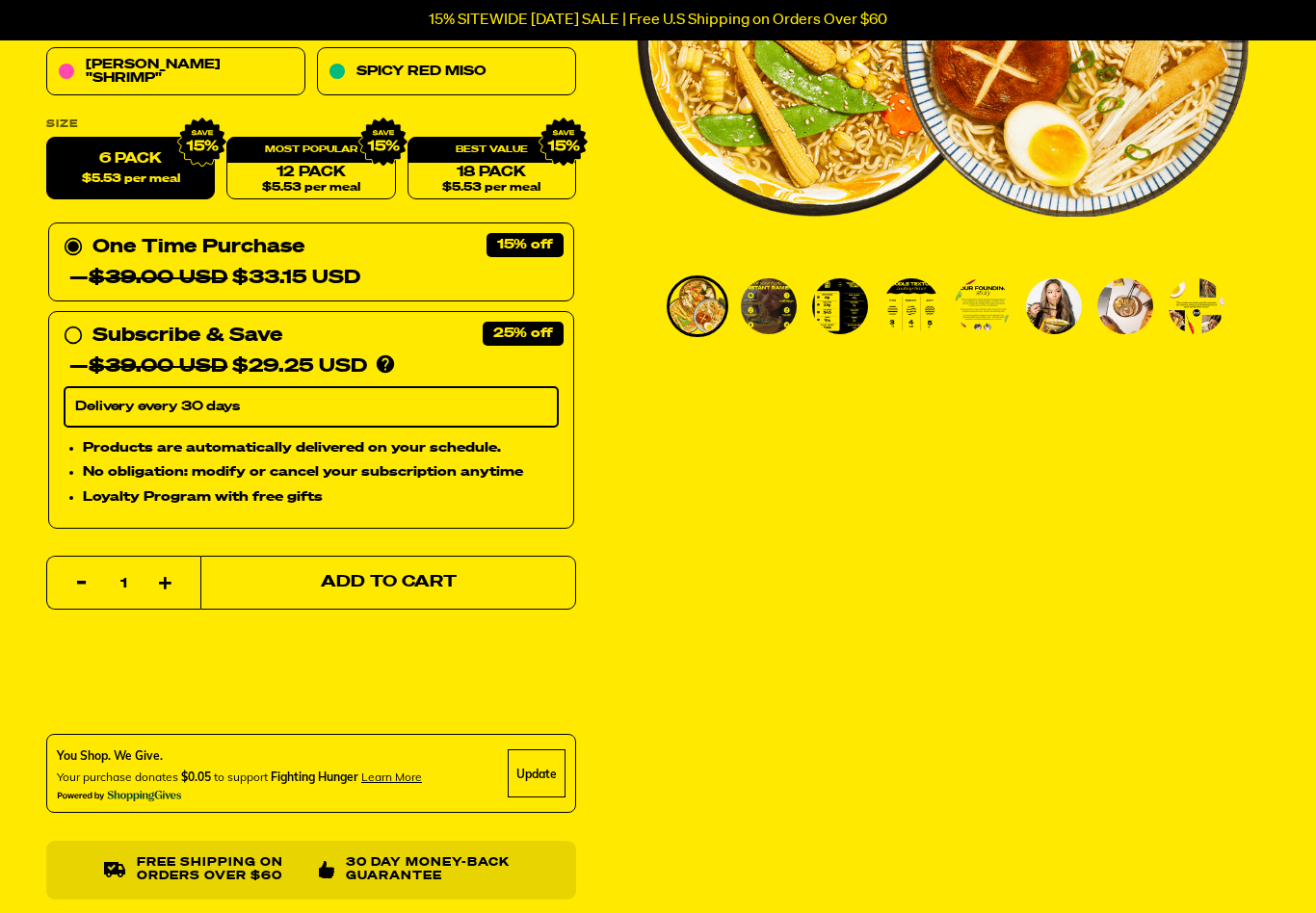
click at [489, 594] on button "Add to Cart" at bounding box center [389, 582] width 376 height 54
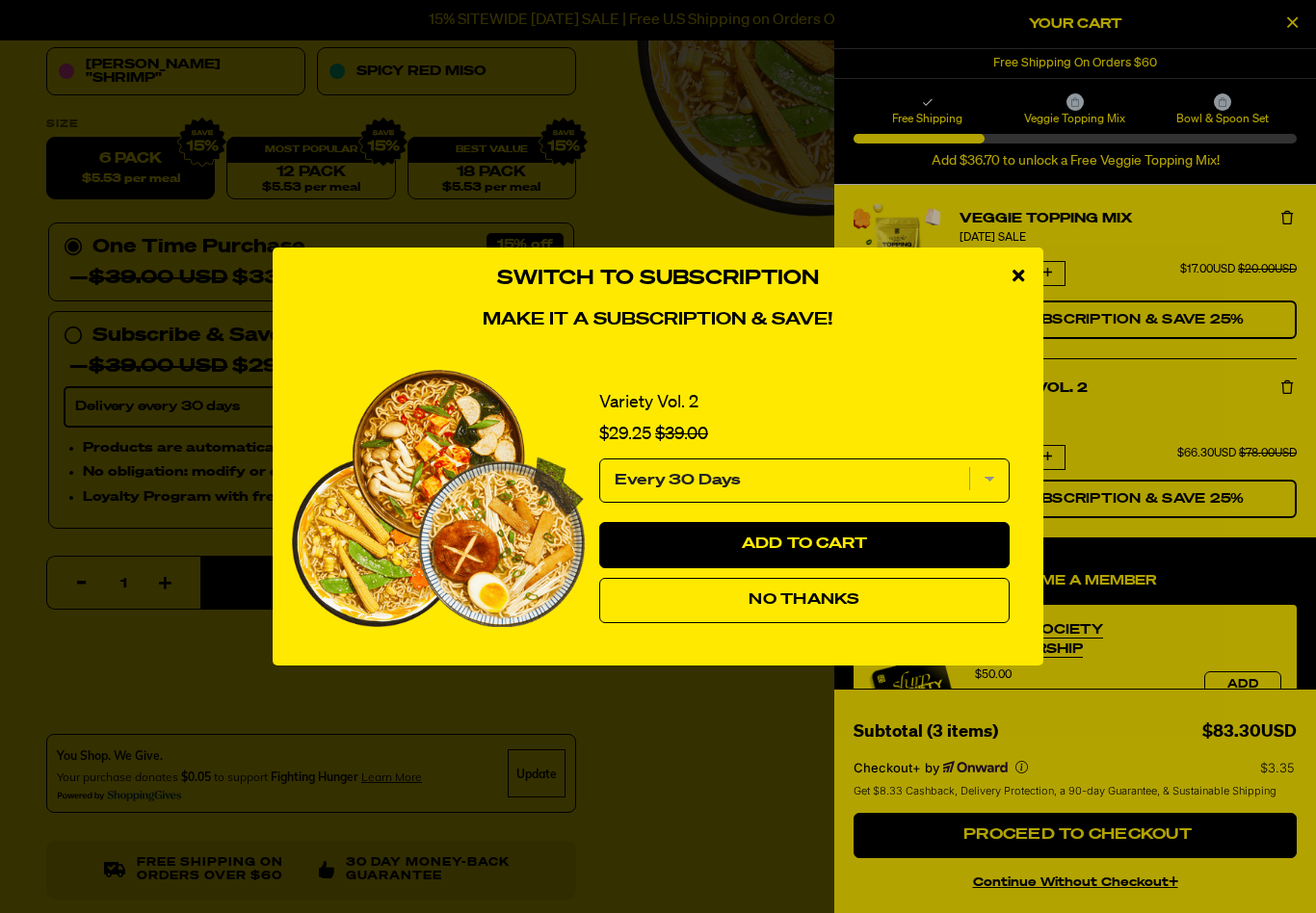
click at [882, 602] on button "No Thanks" at bounding box center [804, 600] width 410 height 46
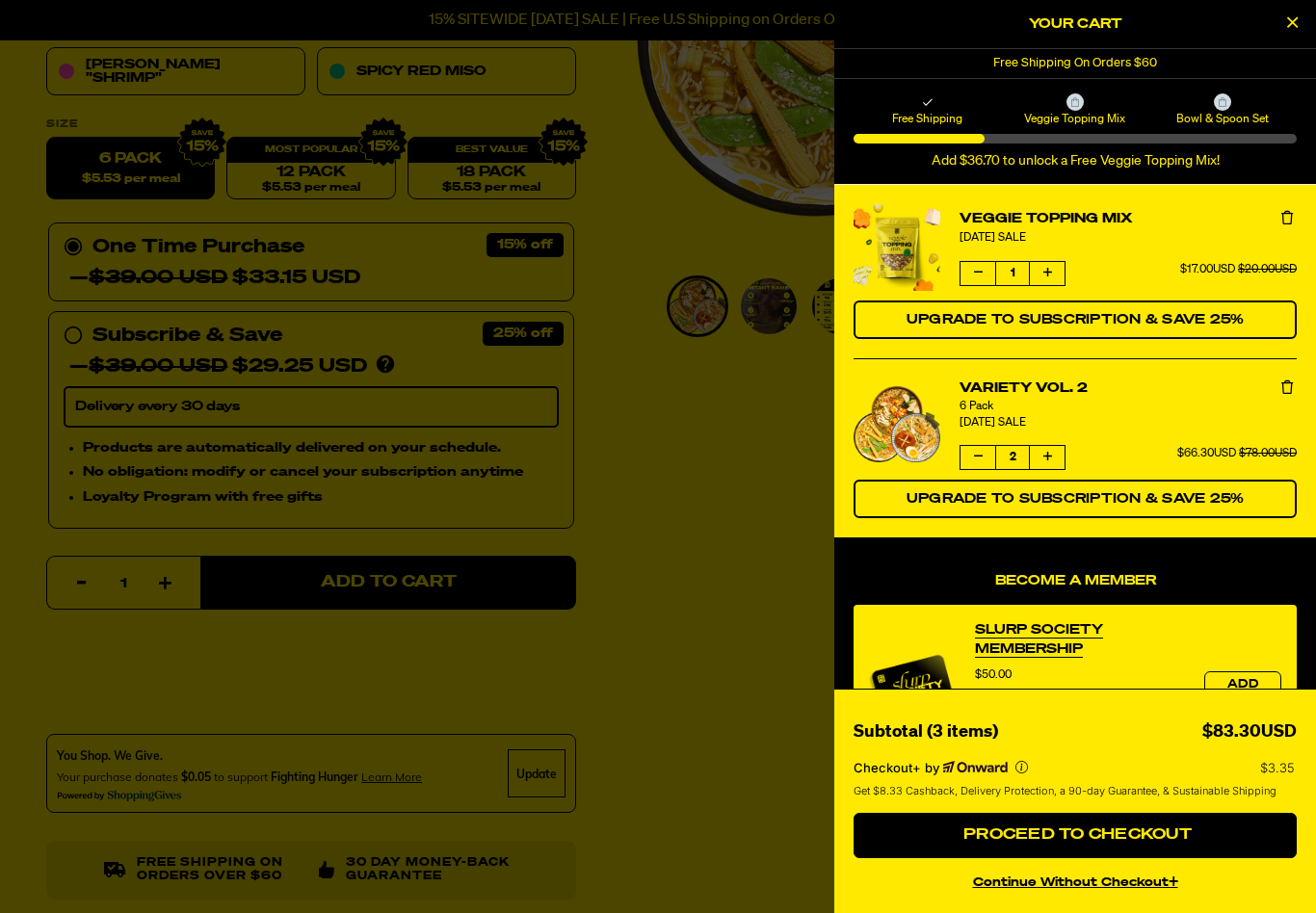
click at [978, 467] on button "Decrease quantity of Variety Vol. 2" at bounding box center [977, 456] width 34 height 23
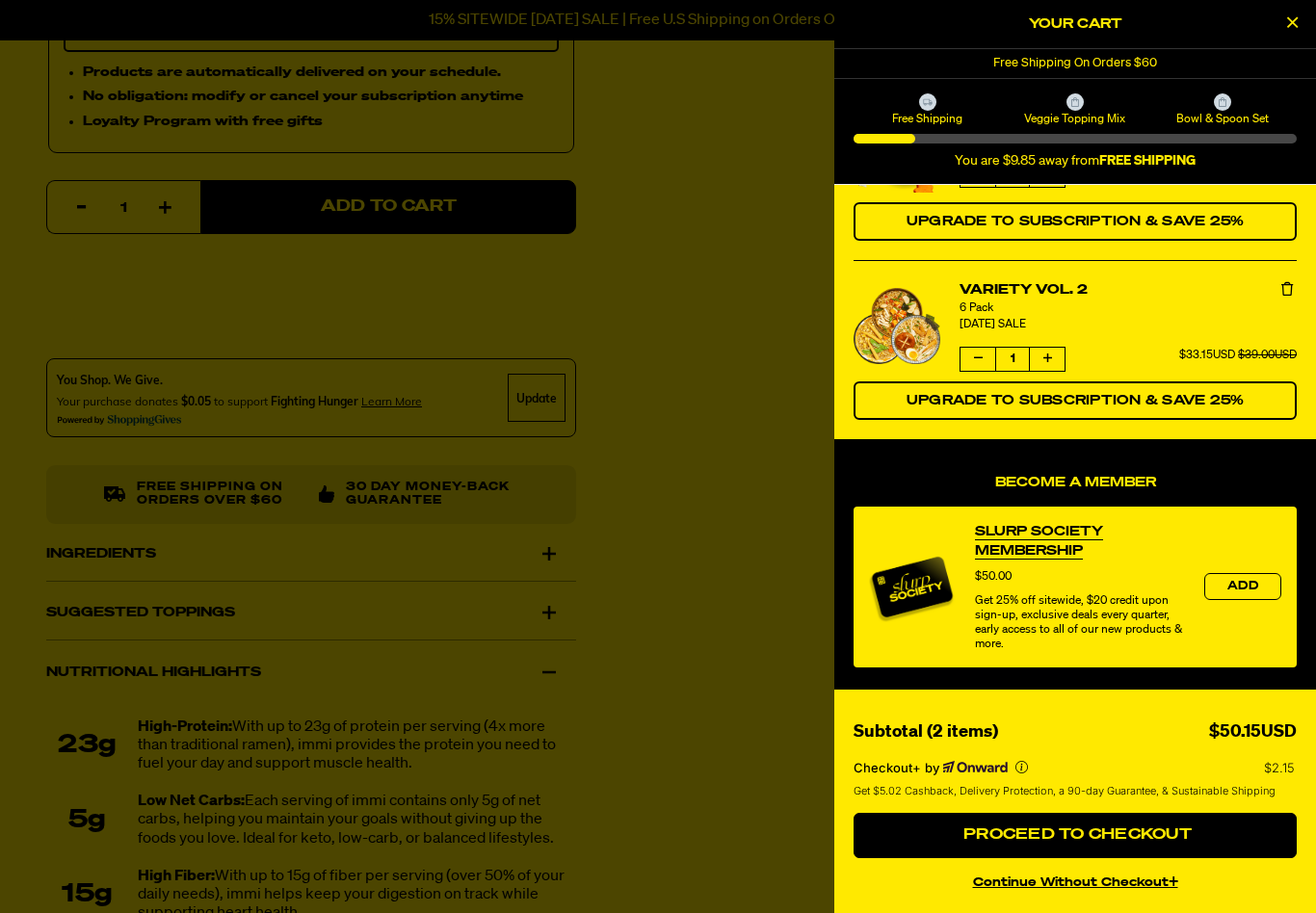
scroll to position [883, 0]
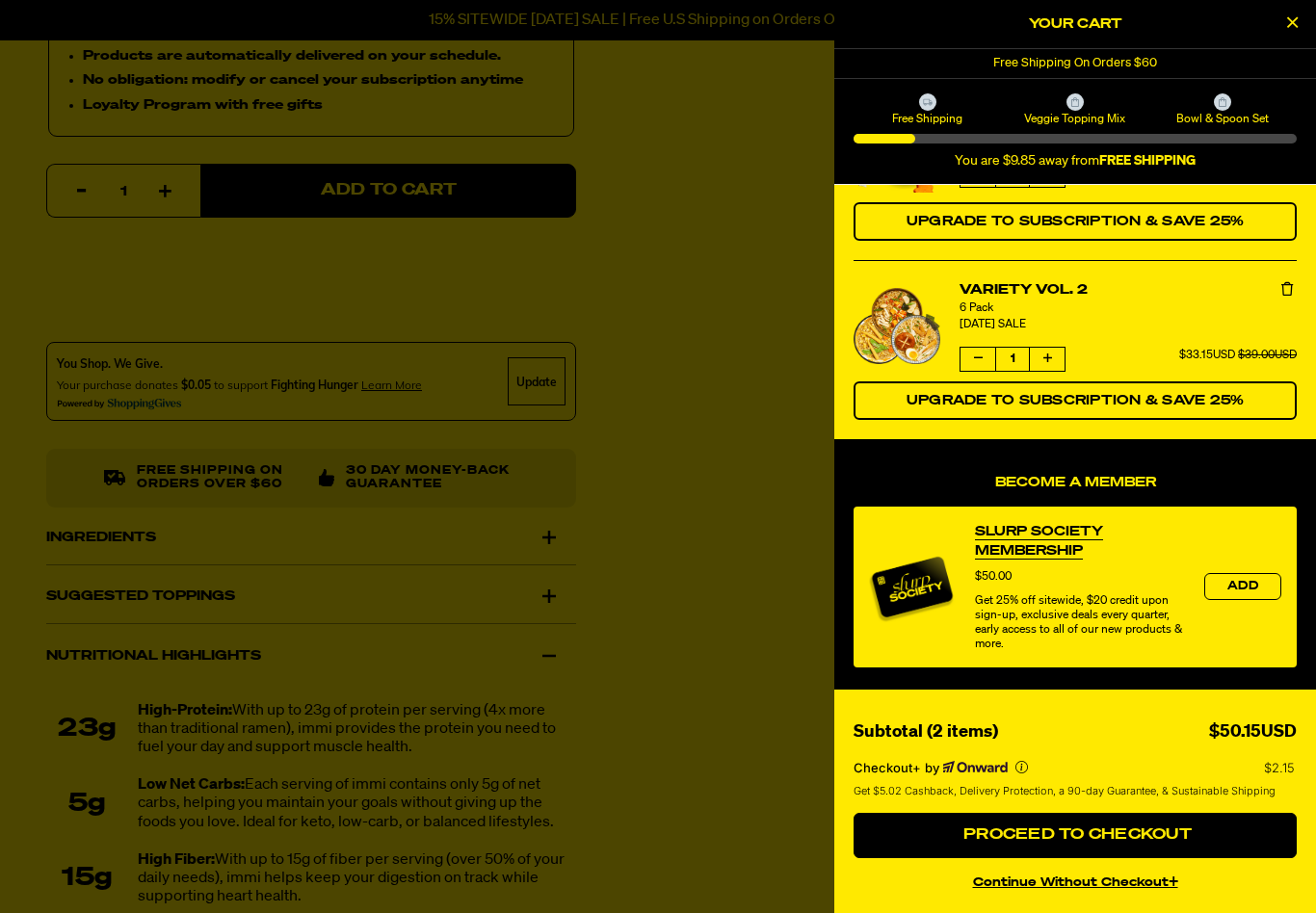
click at [1302, 270] on ul "Veggie Topping Mix [DATE] SALE Quantity of Veggie Topping Mix 1 $17.00USD $20.0…" at bounding box center [1075, 263] width 481 height 353
click at [1287, 290] on icon "Remove Variety Vol. 2" at bounding box center [1287, 289] width 12 height 14
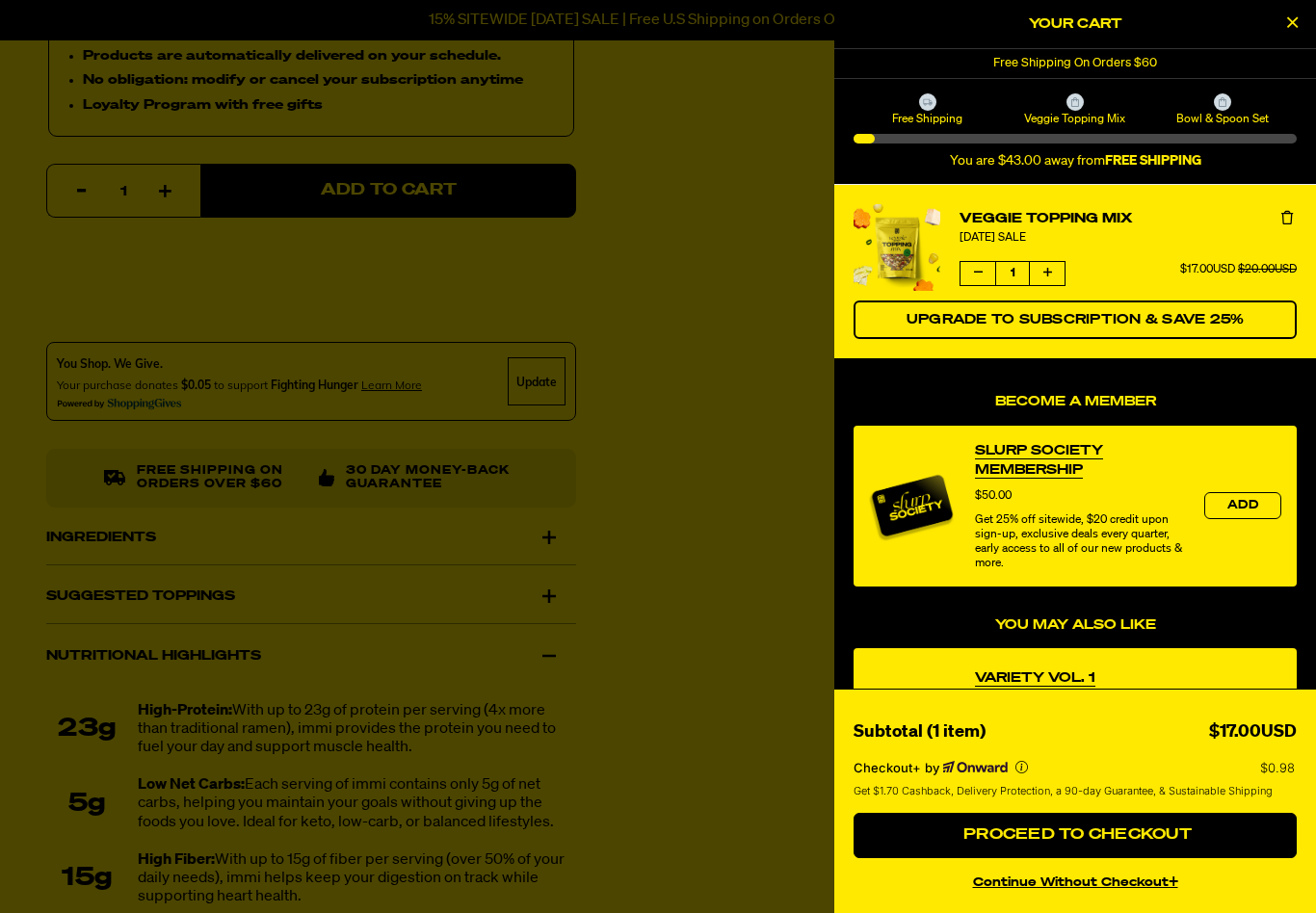
scroll to position [0, 0]
click at [1298, 28] on button "Close Cart" at bounding box center [1291, 24] width 29 height 29
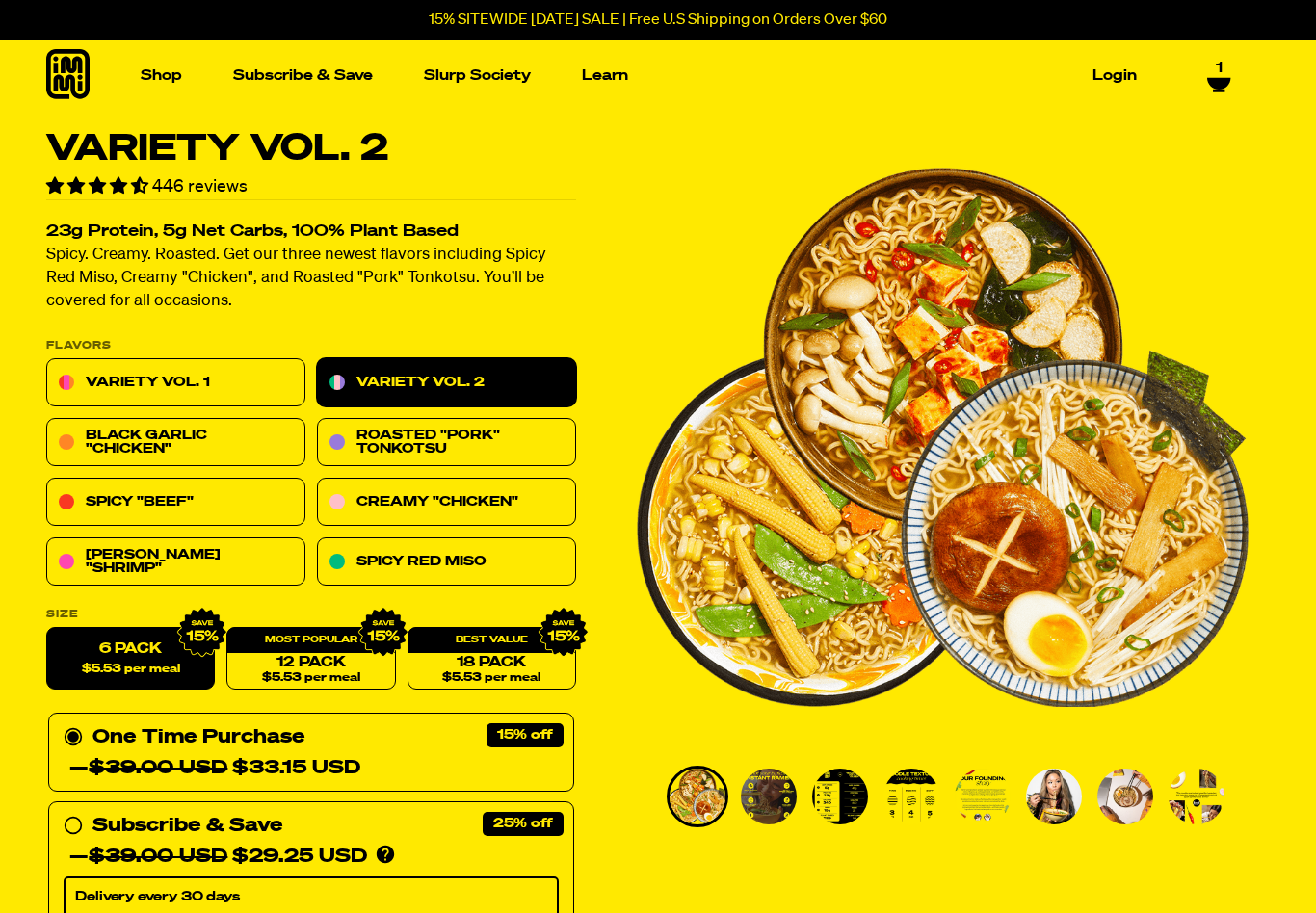
click at [1221, 90] on icon at bounding box center [1219, 91] width 12 height 3
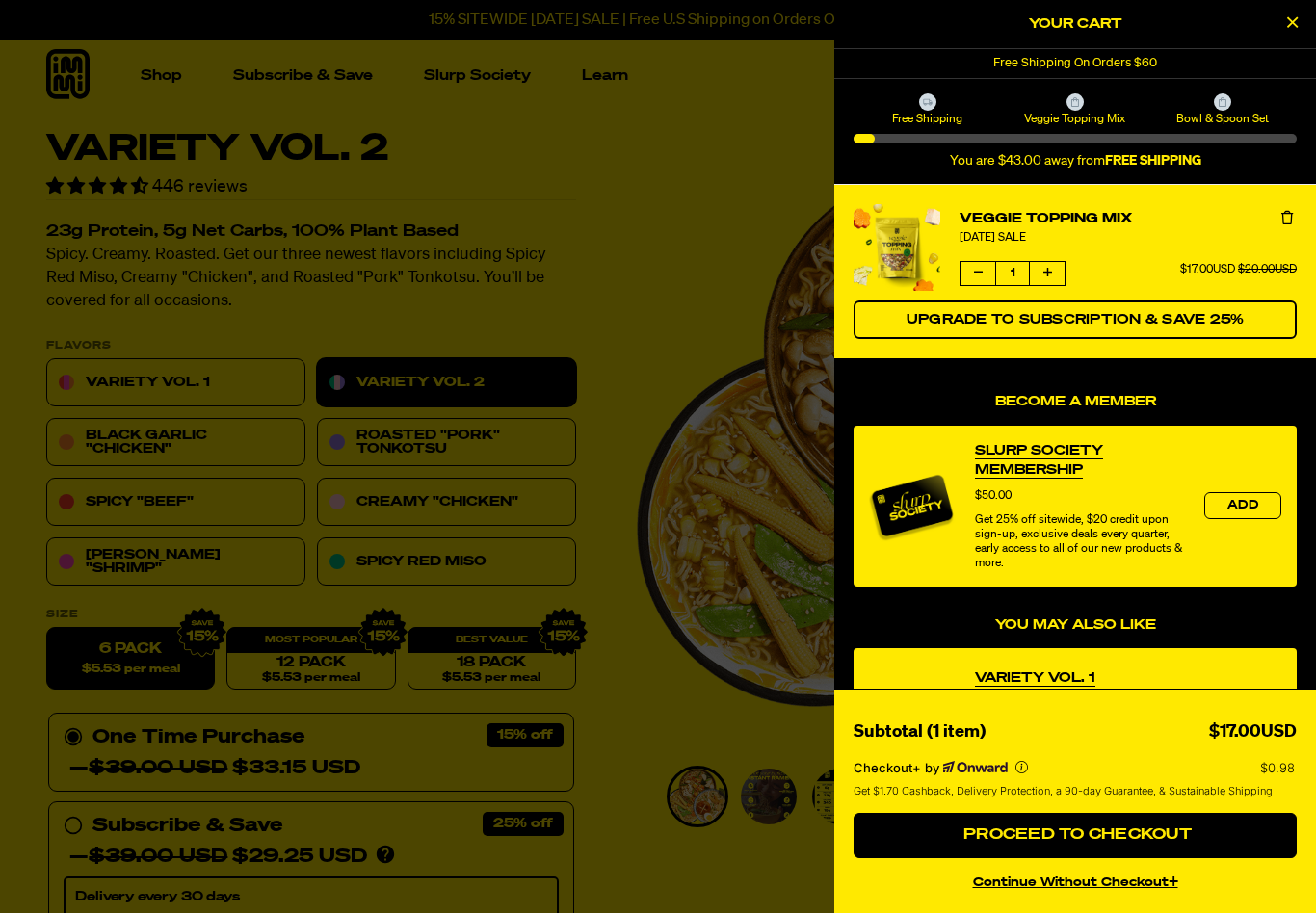
click at [1288, 228] on button "Remove Veggie Topping Mix" at bounding box center [1287, 218] width 20 height 20
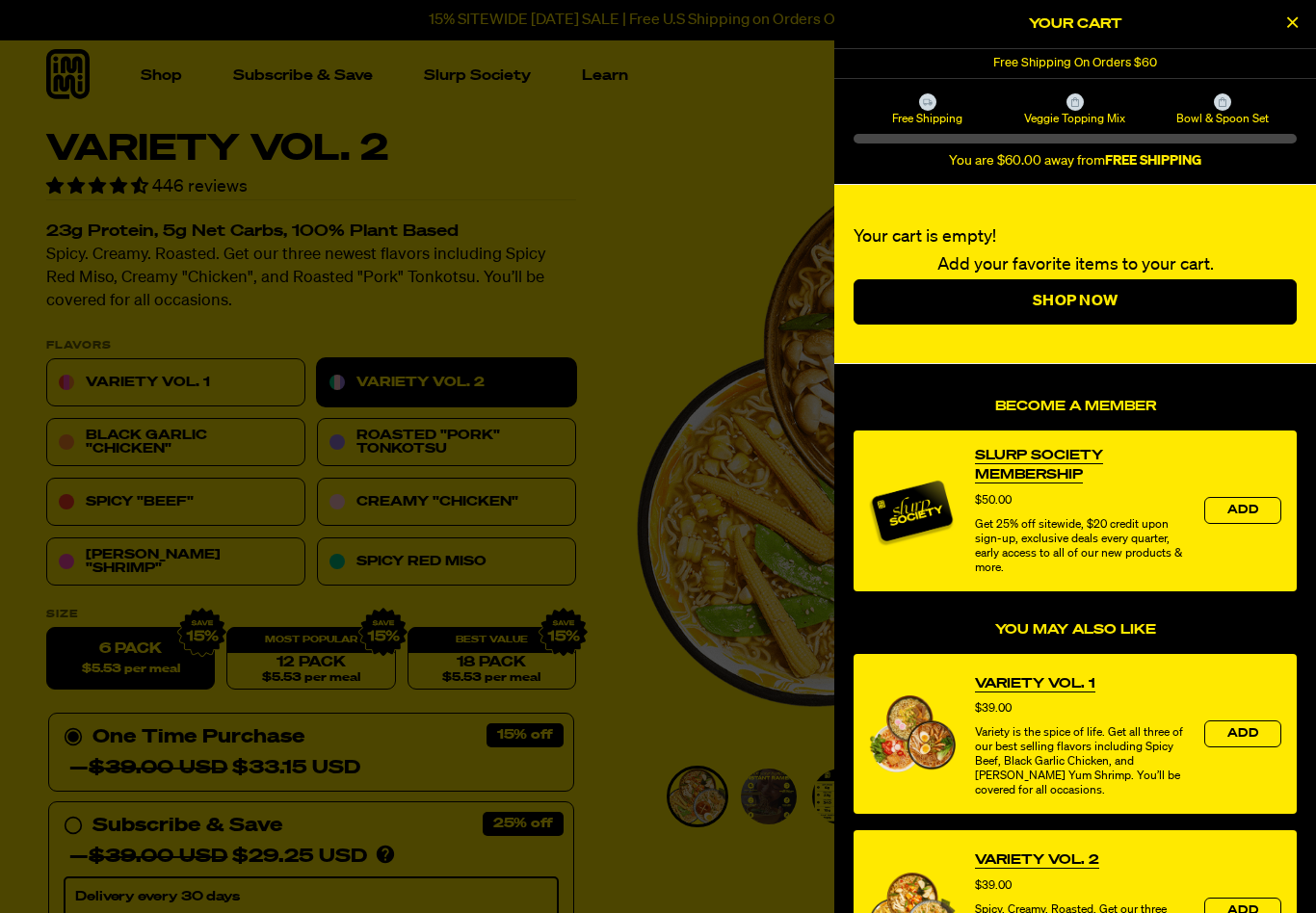
click at [1296, 221] on div "Your cart is empty! Add your favorite items to your cart. Shop Now" at bounding box center [1075, 274] width 481 height 179
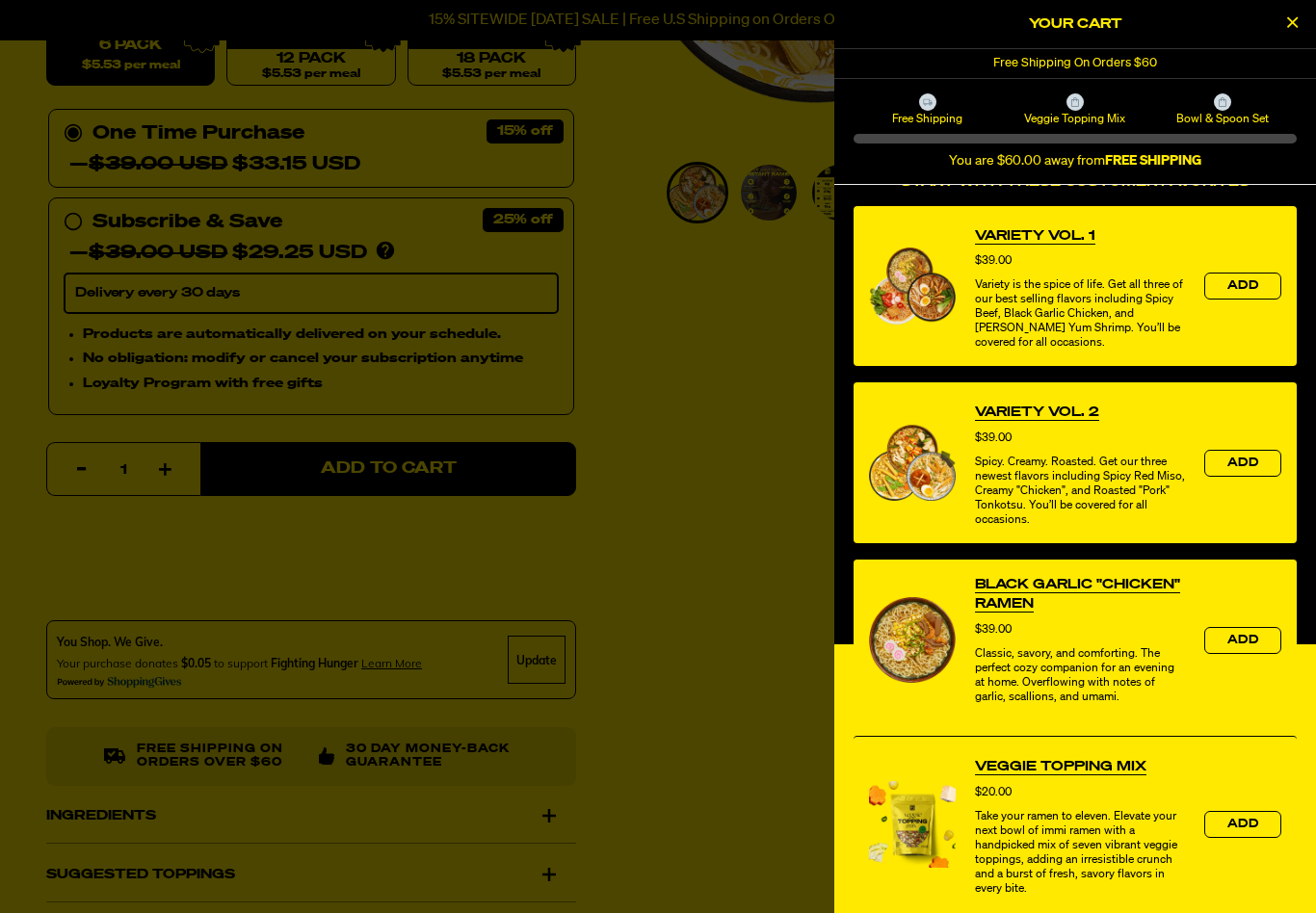
scroll to position [635, 0]
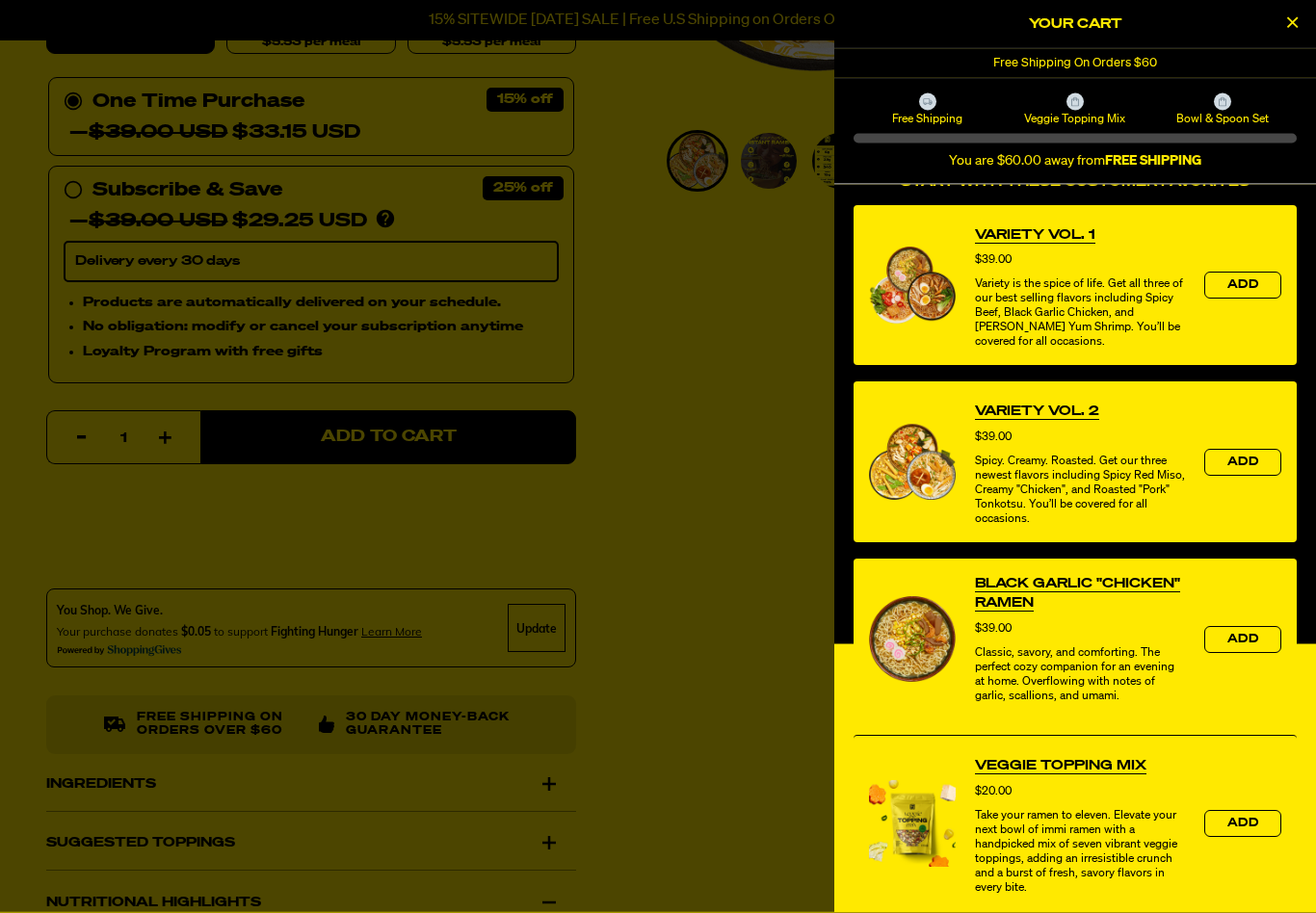
click at [1289, 33] on button "Close Cart" at bounding box center [1291, 24] width 29 height 29
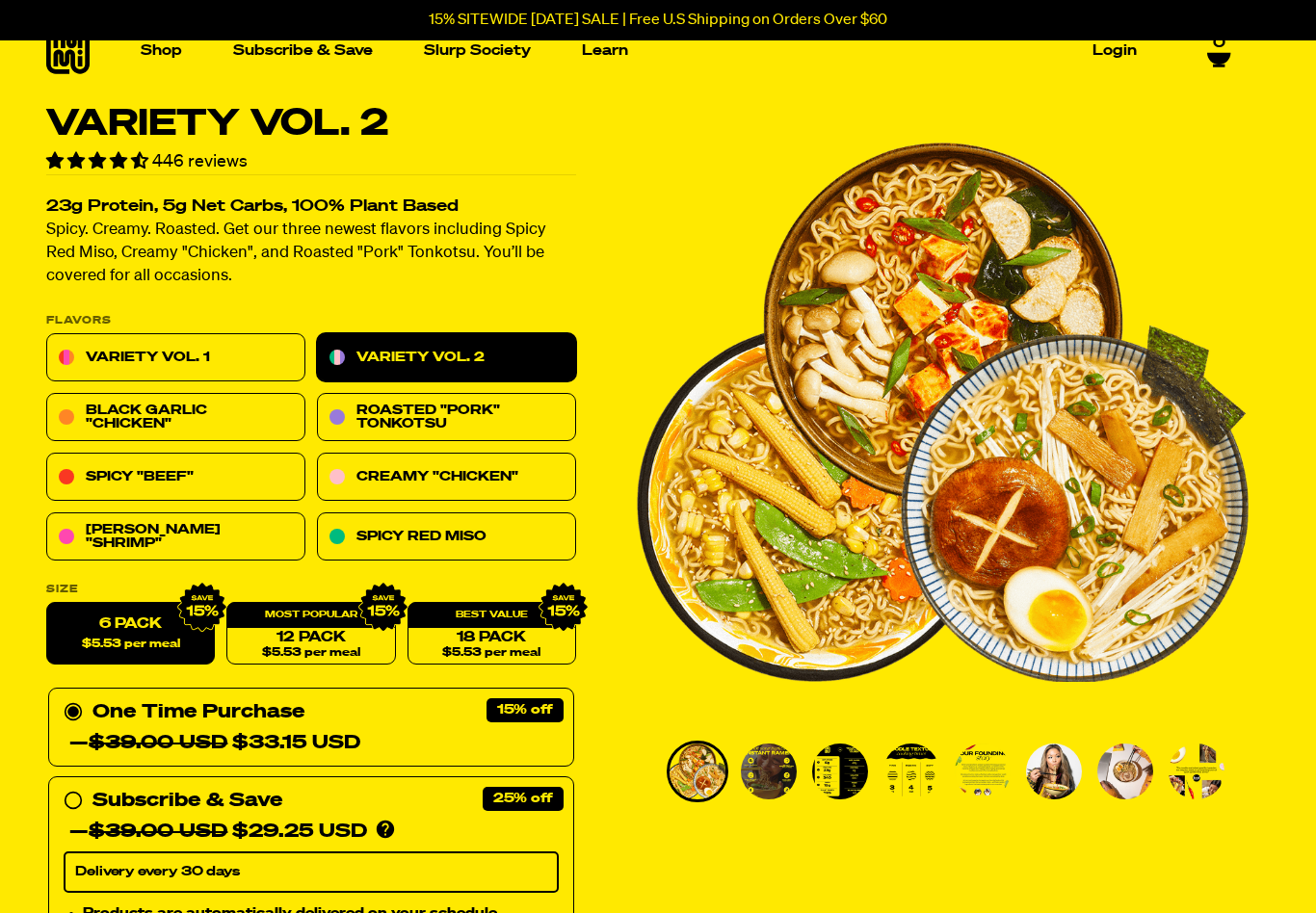
scroll to position [0, 0]
